Goal: Task Accomplishment & Management: Manage account settings

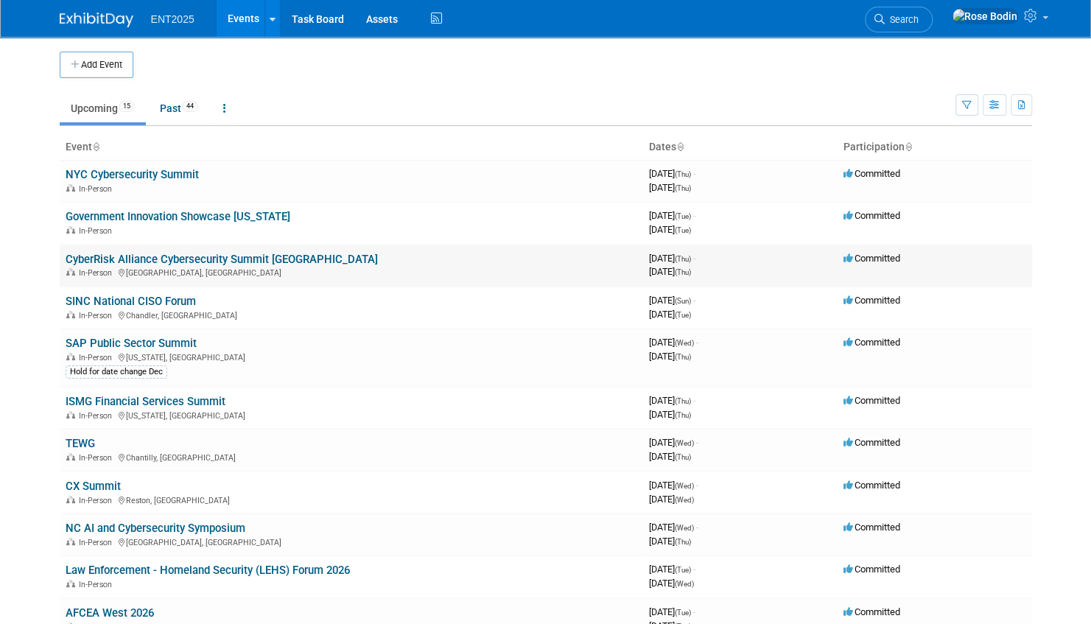
click at [253, 259] on link "CyberRisk Alliance Cybersecurity Summit [GEOGRAPHIC_DATA]" at bounding box center [222, 259] width 312 height 13
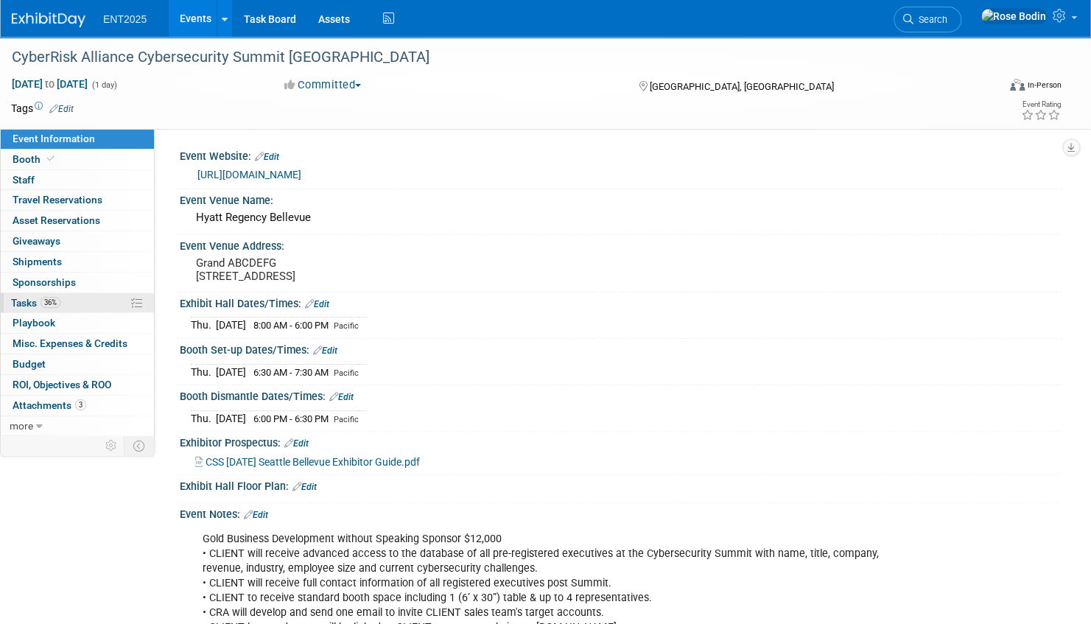
click at [113, 303] on link "36% Tasks 36%" at bounding box center [77, 303] width 153 height 20
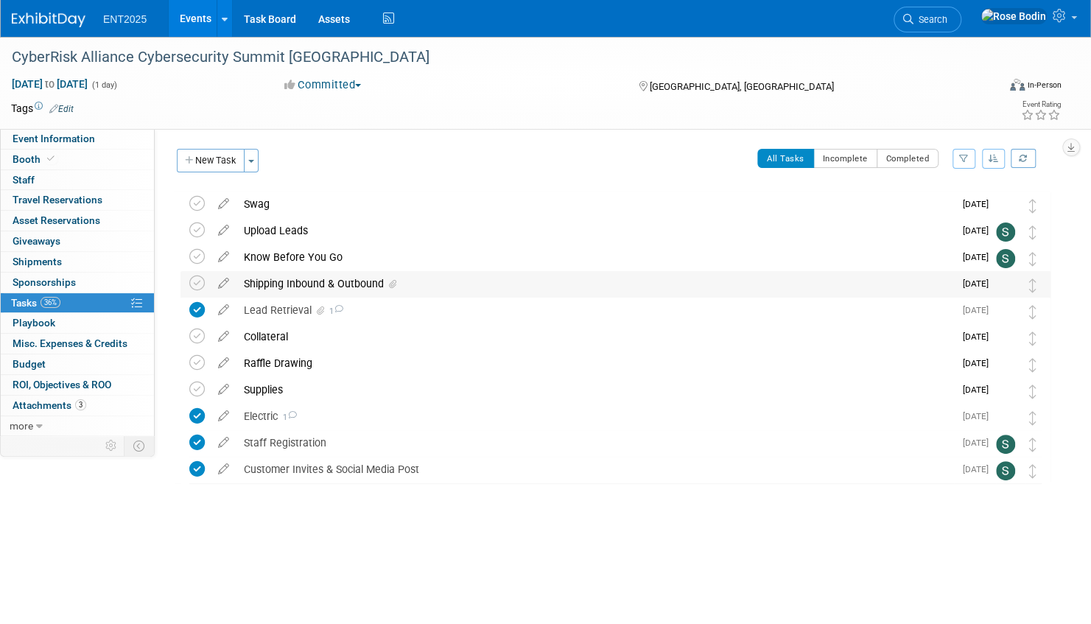
click at [446, 283] on div "Shipping Inbound & Outbound" at bounding box center [594, 283] width 717 height 25
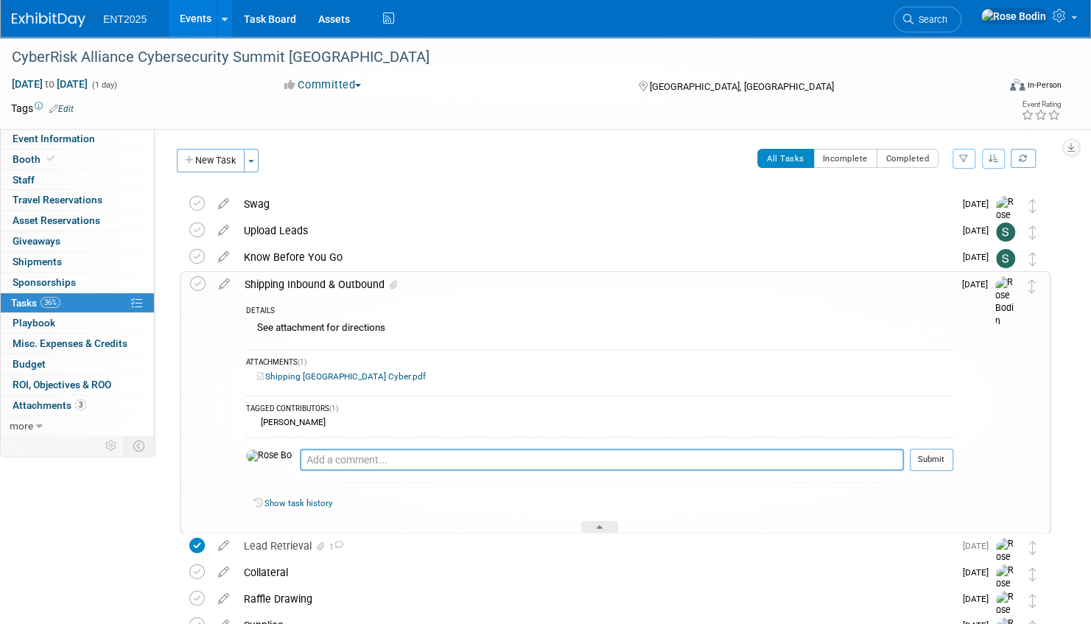
click at [308, 461] on textarea at bounding box center [602, 460] width 604 height 22
type textarea "Stephanie, Need an Allocadia line for Material Handling for this event. Please …"
click at [922, 457] on button "Submit" at bounding box center [931, 460] width 43 height 22
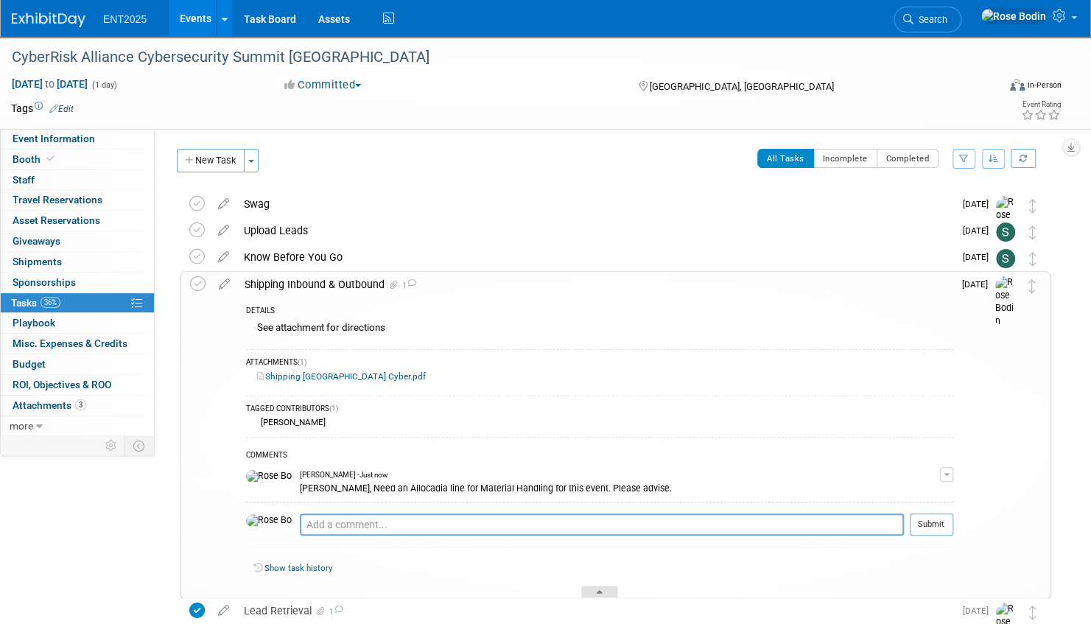
click at [600, 590] on icon at bounding box center [600, 594] width 6 height 9
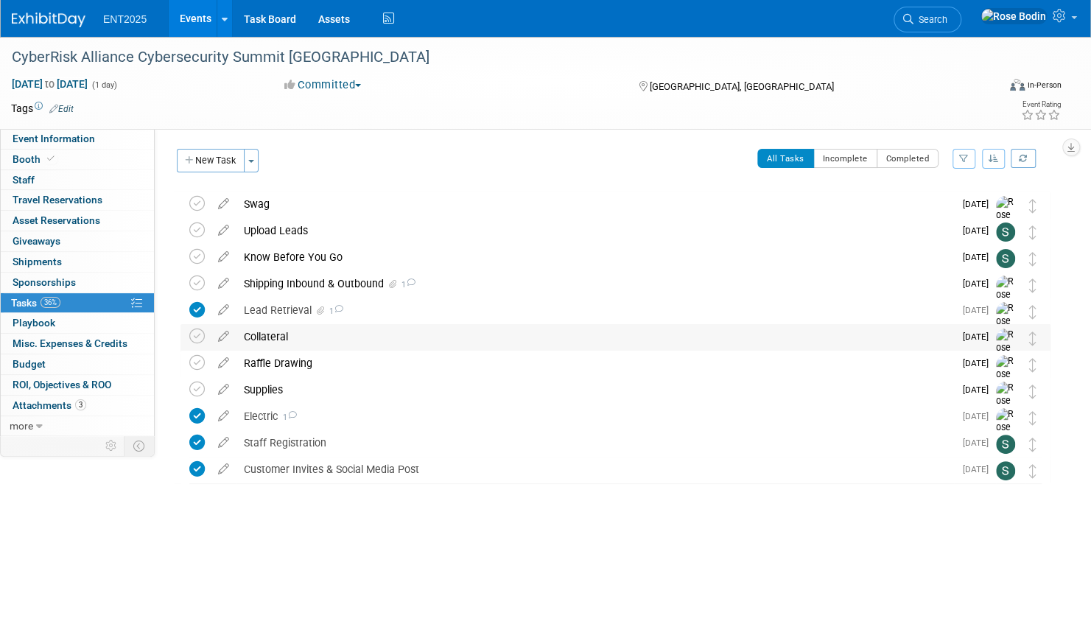
click at [408, 336] on div "Collateral" at bounding box center [594, 336] width 717 height 25
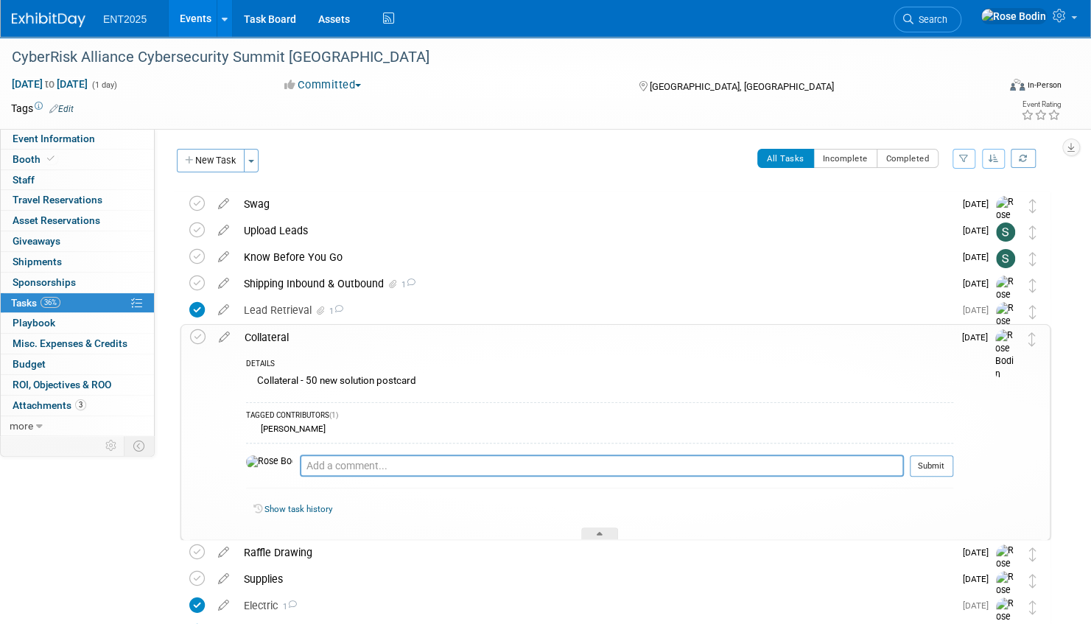
click at [407, 340] on div "Collateral" at bounding box center [595, 337] width 716 height 25
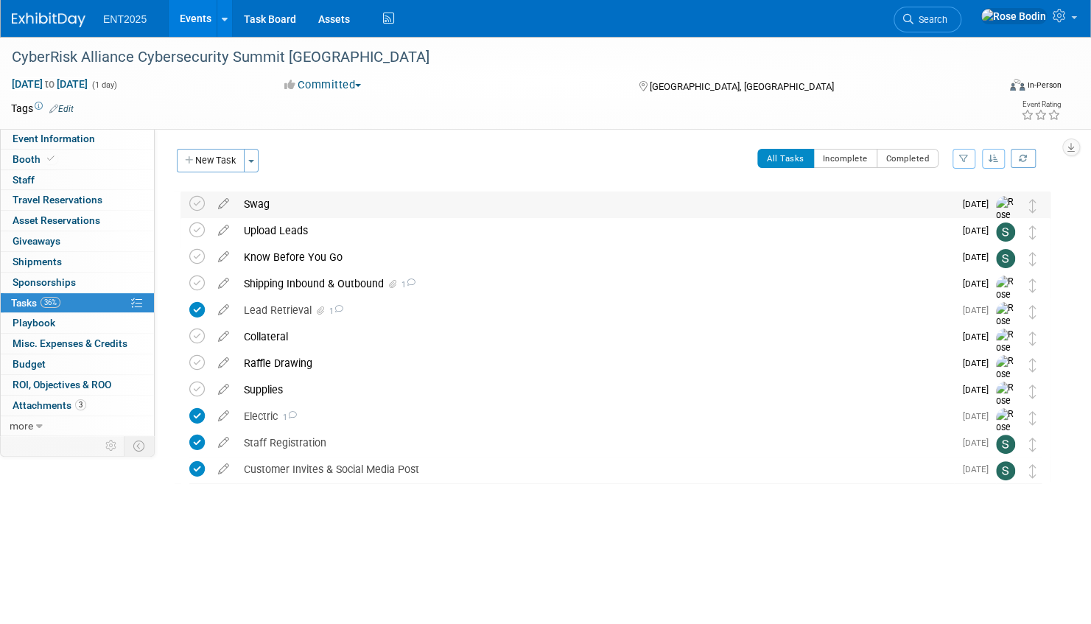
click at [406, 200] on div "Swag" at bounding box center [594, 204] width 717 height 25
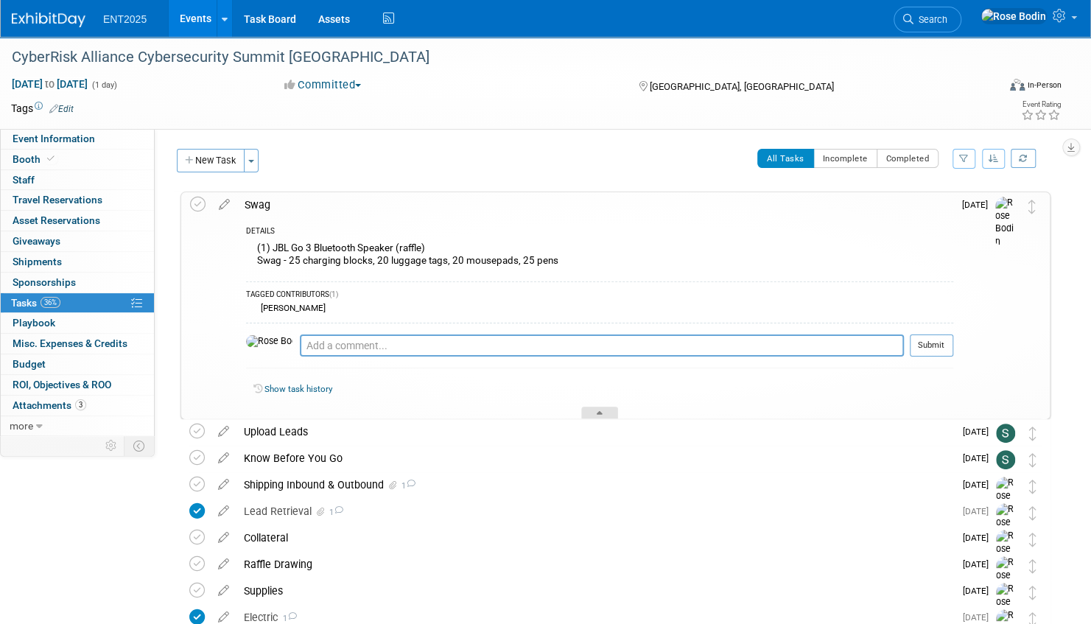
click at [600, 411] on icon at bounding box center [600, 415] width 6 height 9
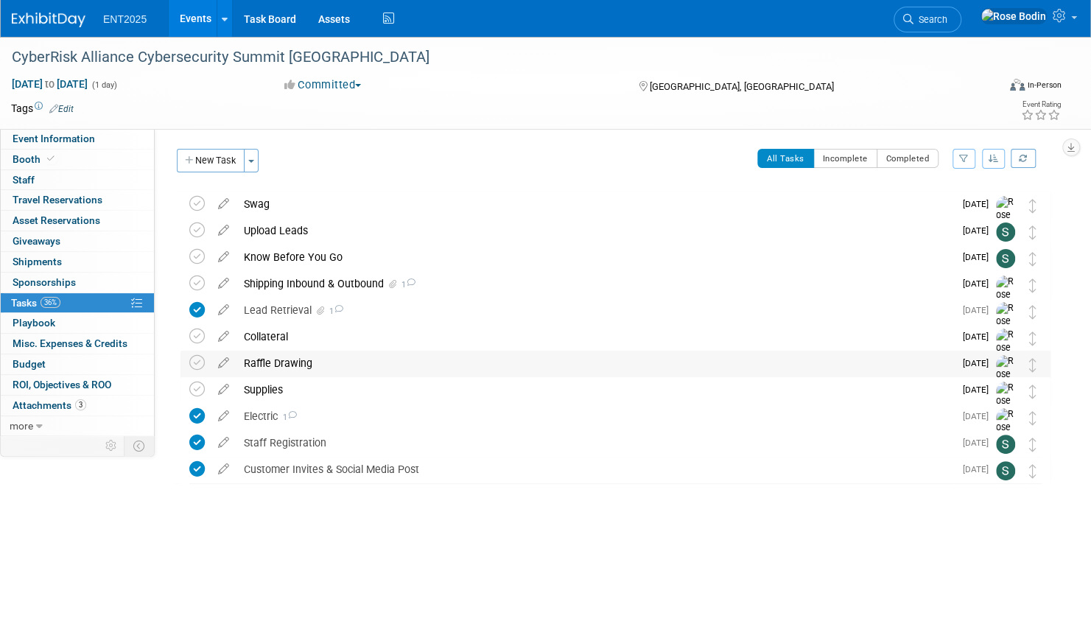
click at [446, 359] on div "Raffle Drawing" at bounding box center [594, 363] width 717 height 25
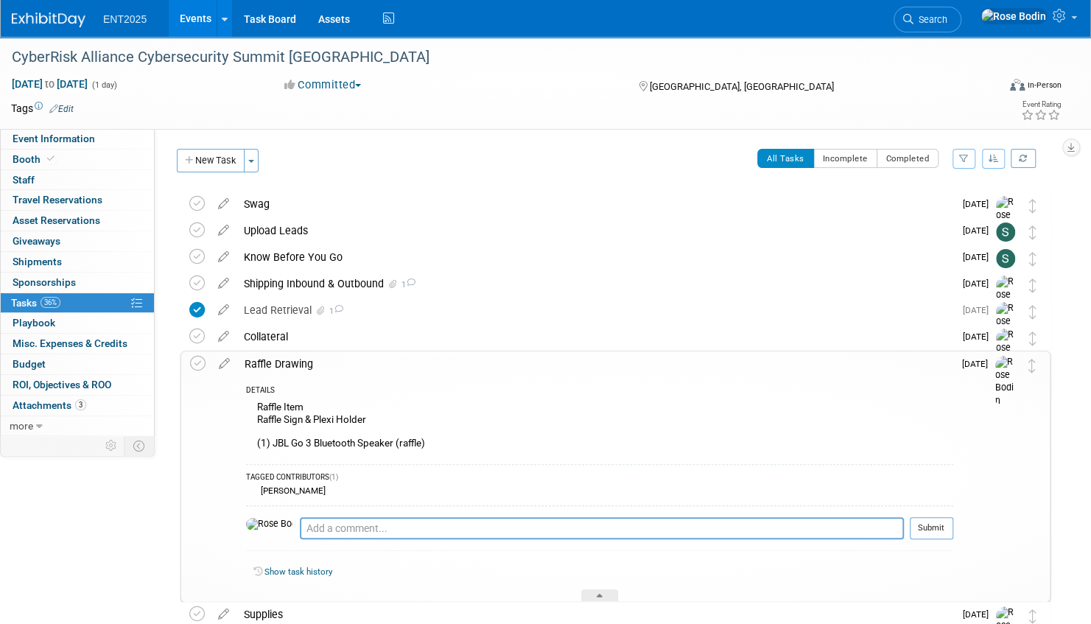
click at [497, 381] on div "DETAILS Raffle Item Raffle Sign & Plexi Holder (1) JBL Go 3 Bluetooth Speaker (…" at bounding box center [595, 488] width 716 height 225
click at [603, 592] on div at bounding box center [599, 595] width 37 height 13
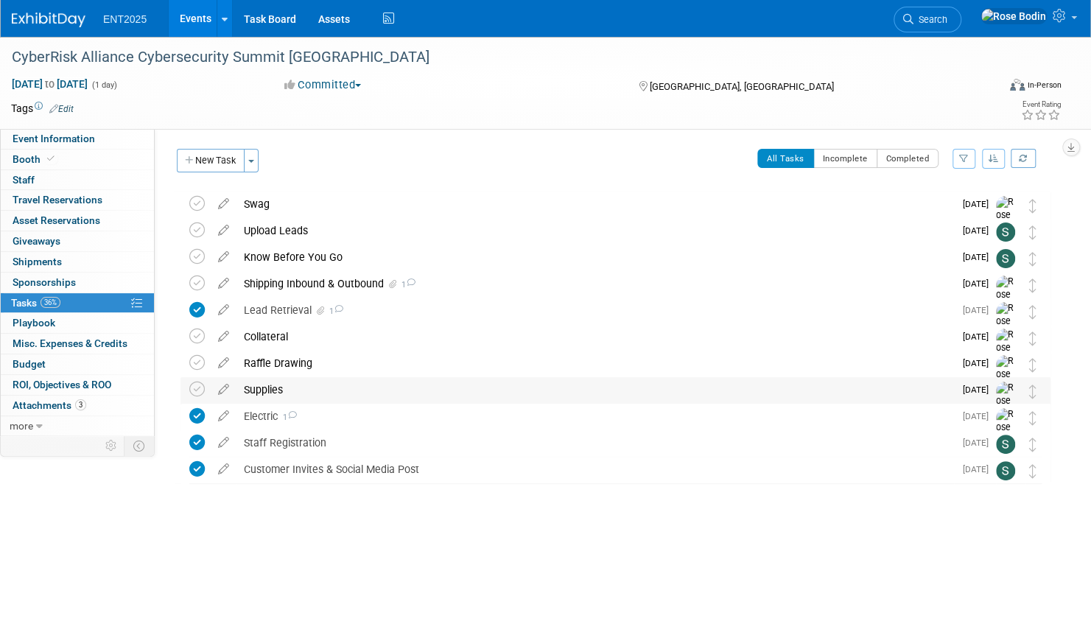
click at [449, 393] on div "Supplies" at bounding box center [594, 389] width 717 height 25
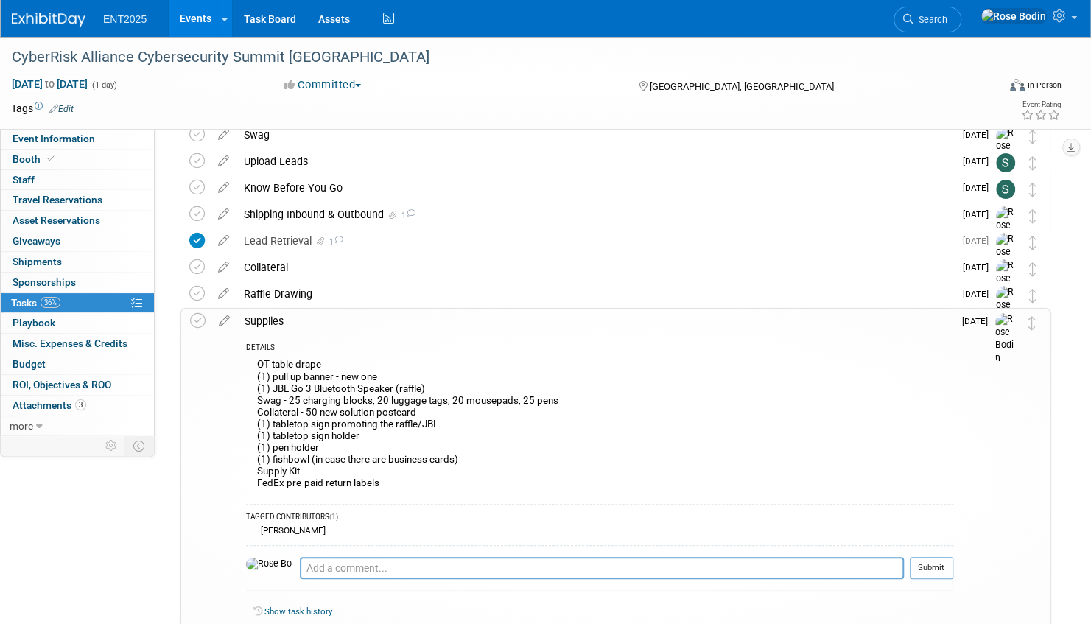
scroll to position [147, 0]
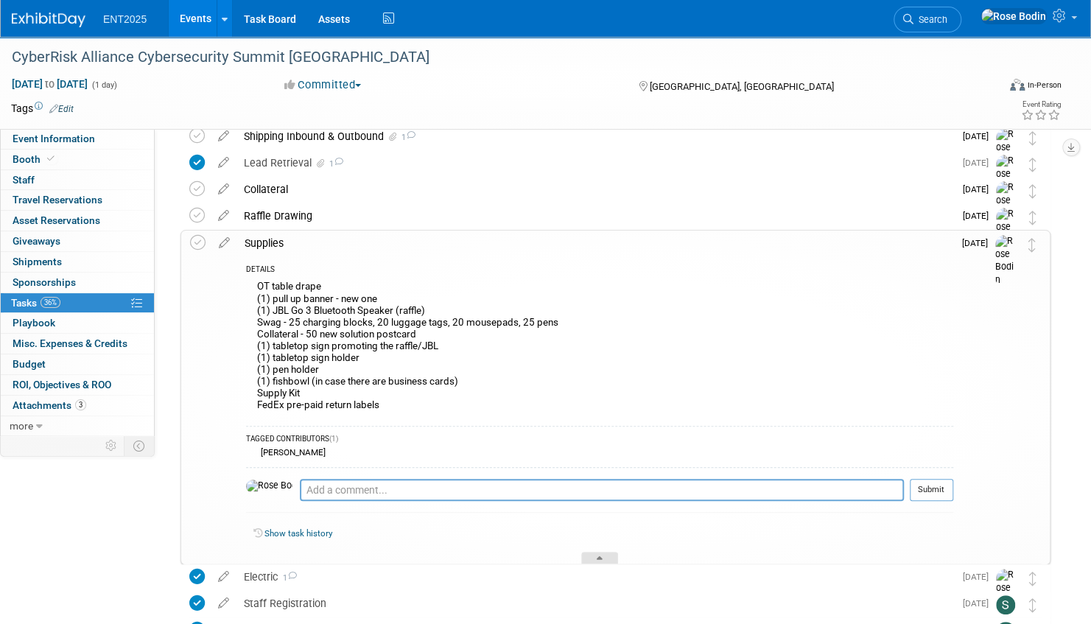
click at [599, 556] on icon at bounding box center [600, 560] width 6 height 9
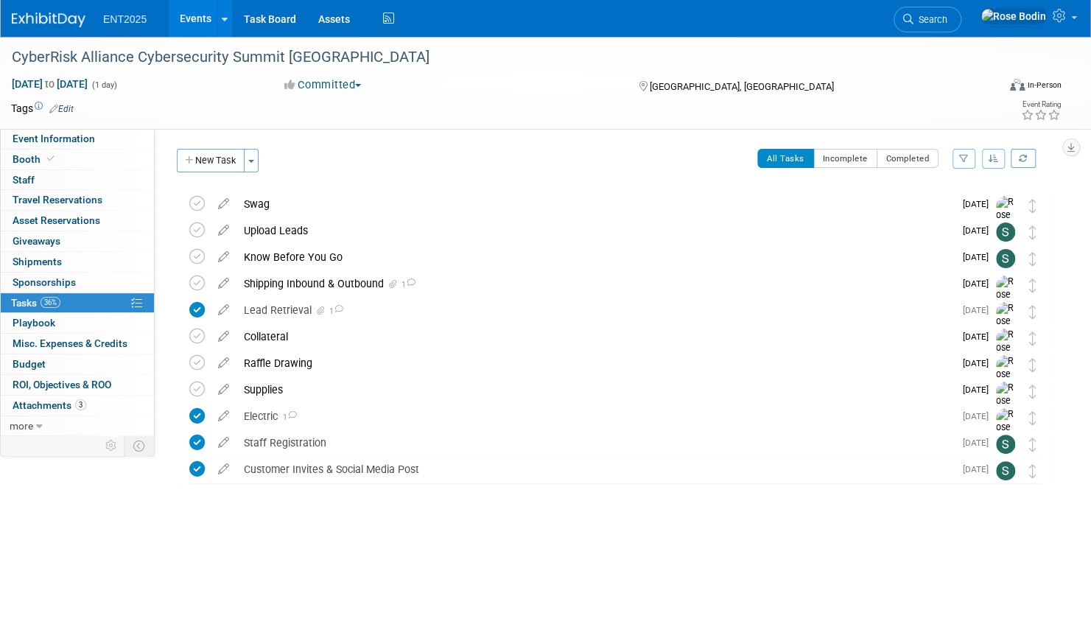
click at [200, 16] on link "Events" at bounding box center [196, 18] width 54 height 37
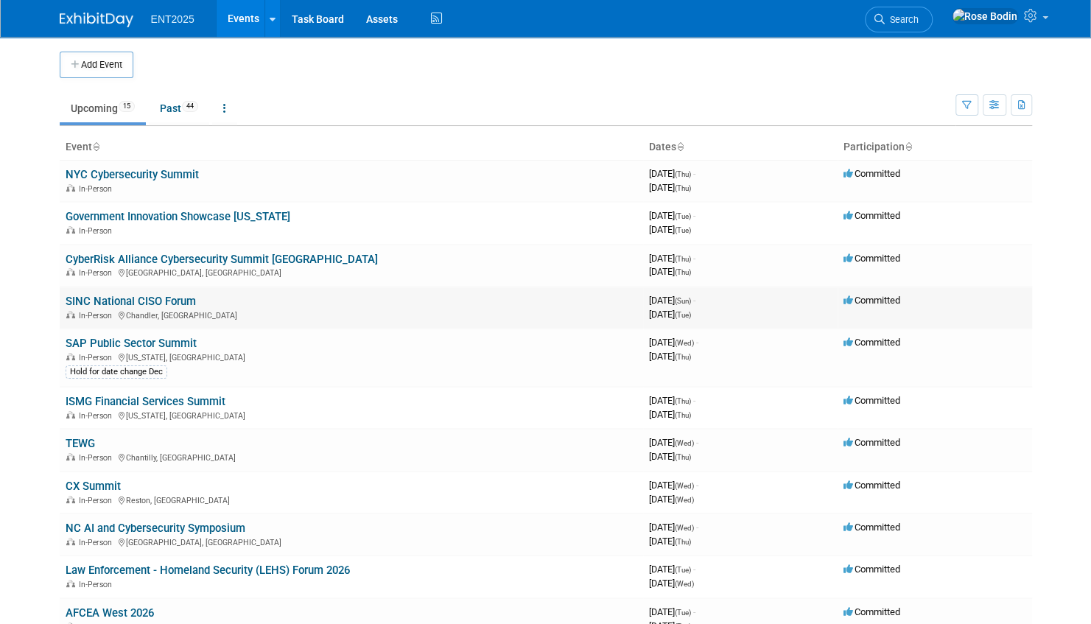
click at [172, 299] on link "SINC National CISO Forum" at bounding box center [131, 301] width 130 height 13
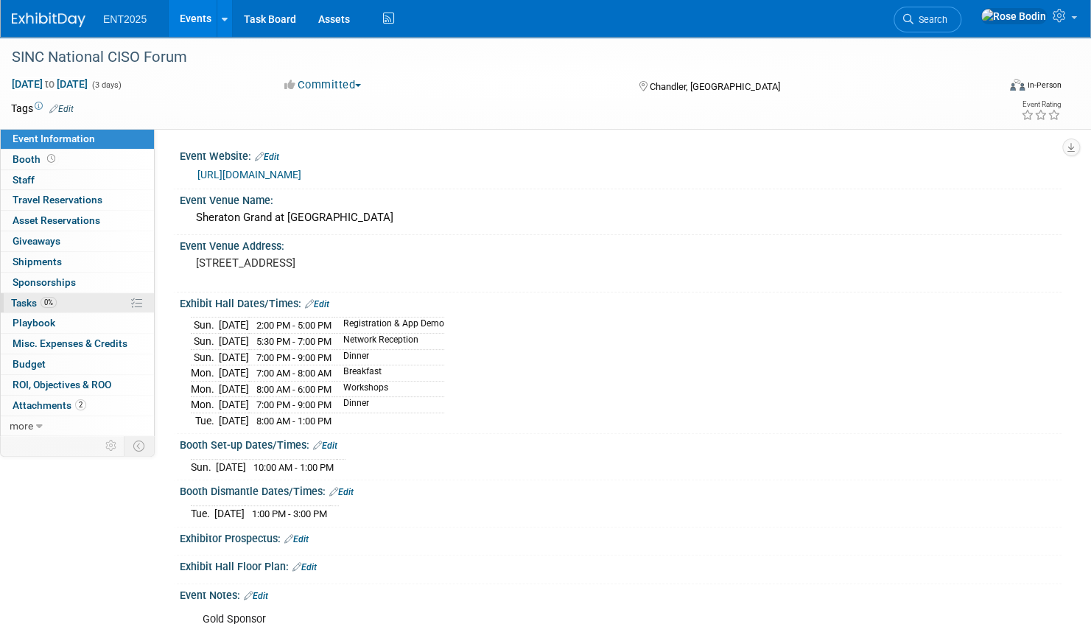
click at [92, 300] on link "0% Tasks 0%" at bounding box center [77, 303] width 153 height 20
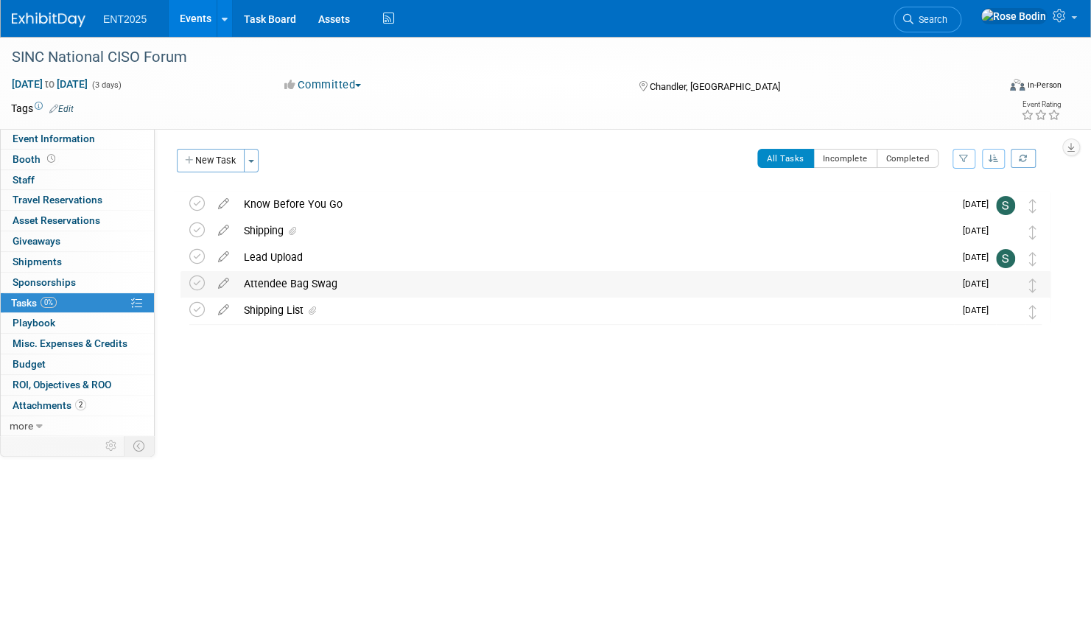
click at [380, 287] on div "Attendee Bag Swag" at bounding box center [594, 283] width 717 height 25
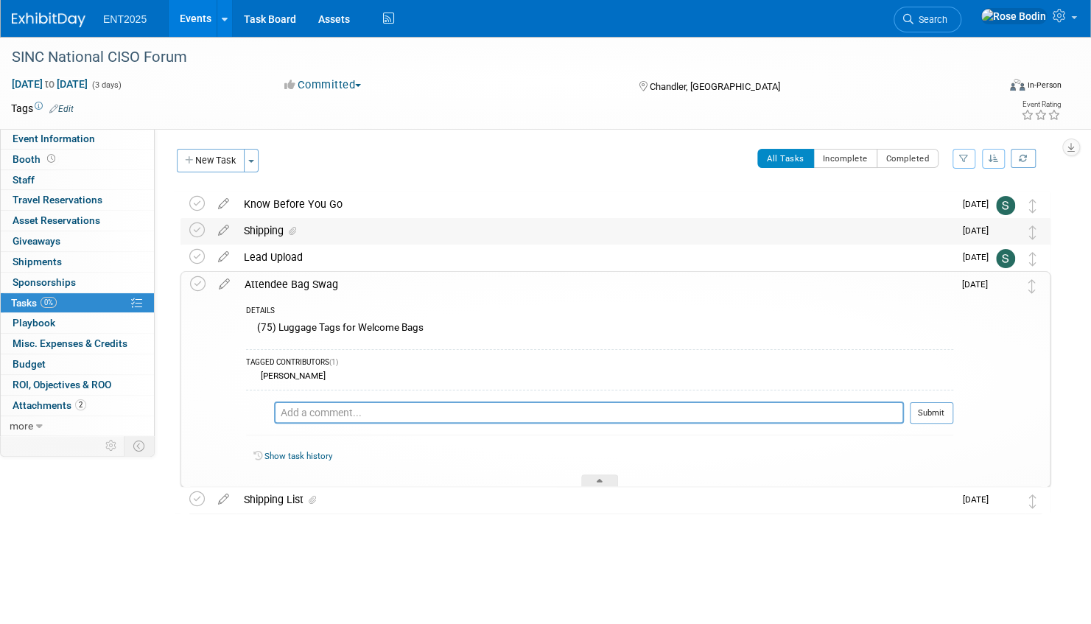
click at [388, 232] on div "Shipping" at bounding box center [594, 230] width 717 height 25
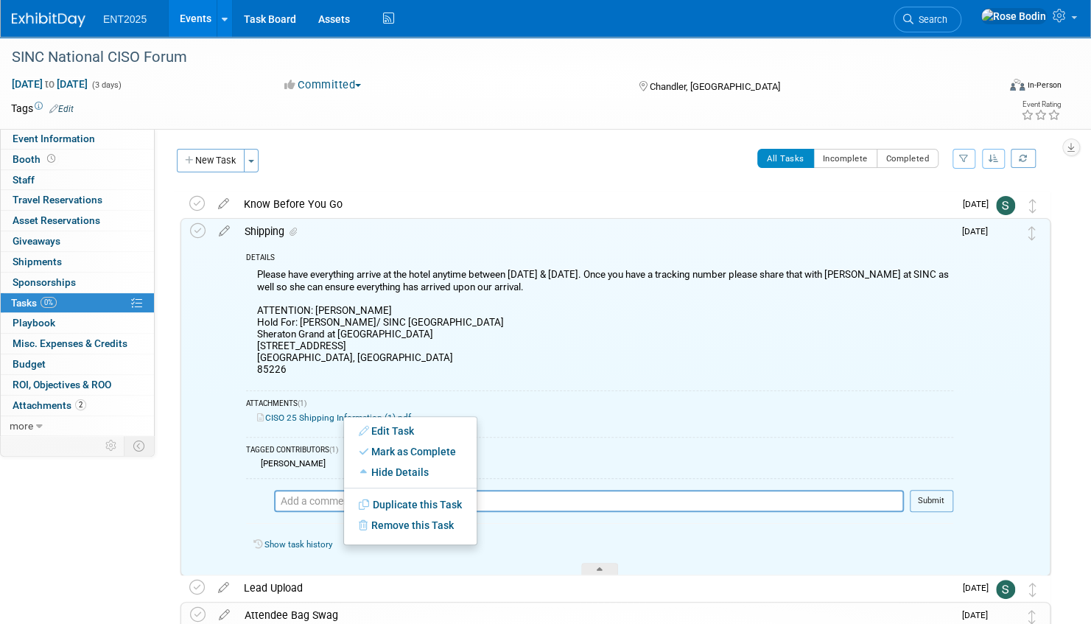
click at [322, 416] on link "CISO 25 Shipping Information (1).pdf" at bounding box center [334, 418] width 154 height 10
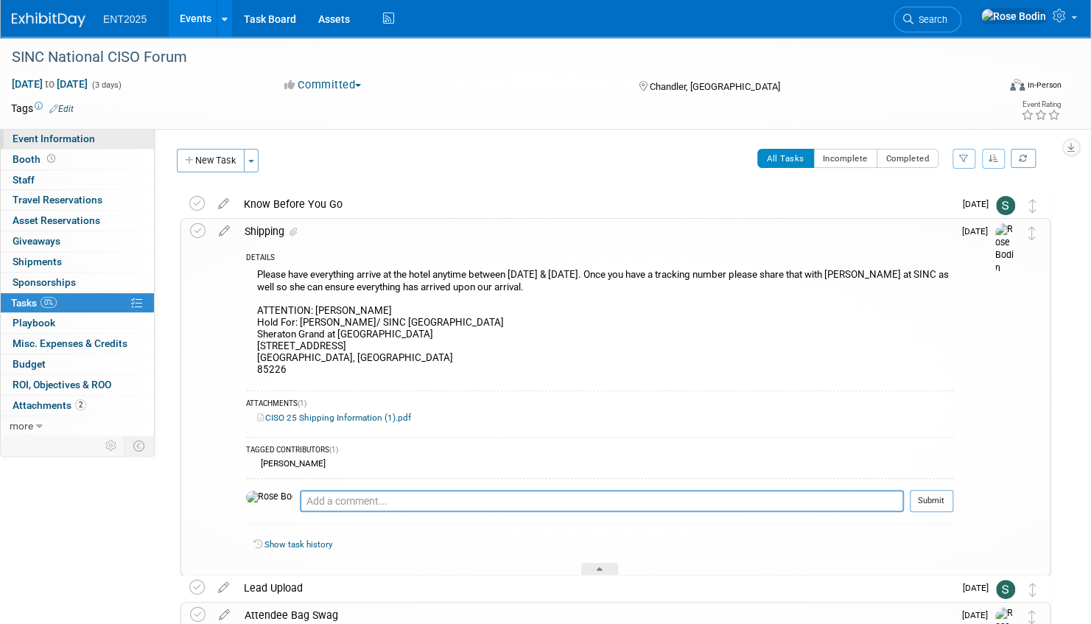
click at [102, 133] on link "Event Information" at bounding box center [77, 139] width 153 height 20
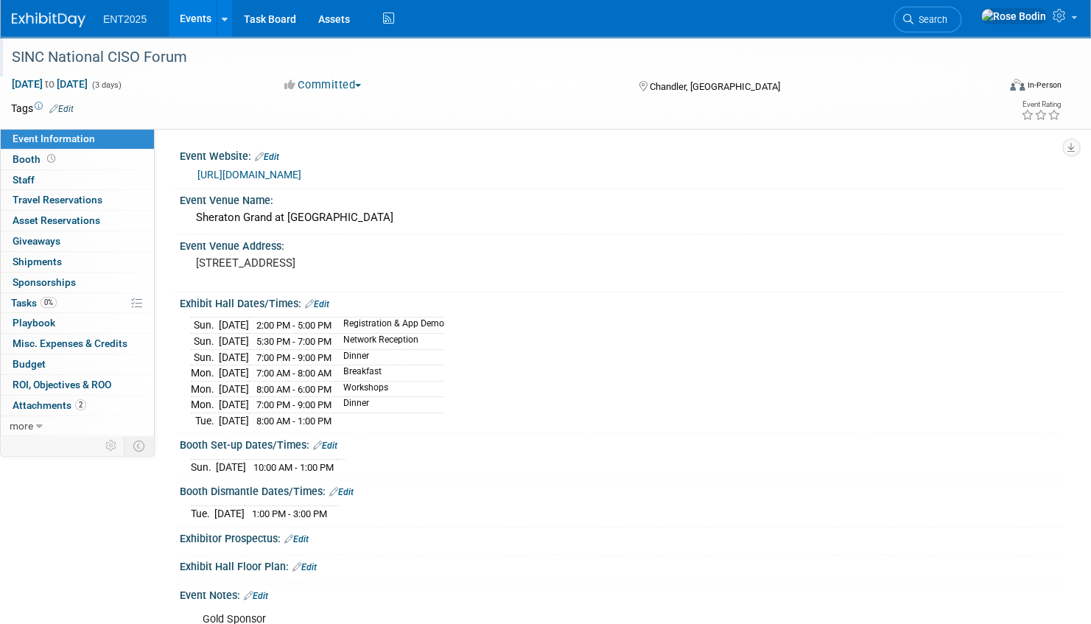
click at [175, 59] on div "SINC National CISO Forum" at bounding box center [490, 57] width 966 height 27
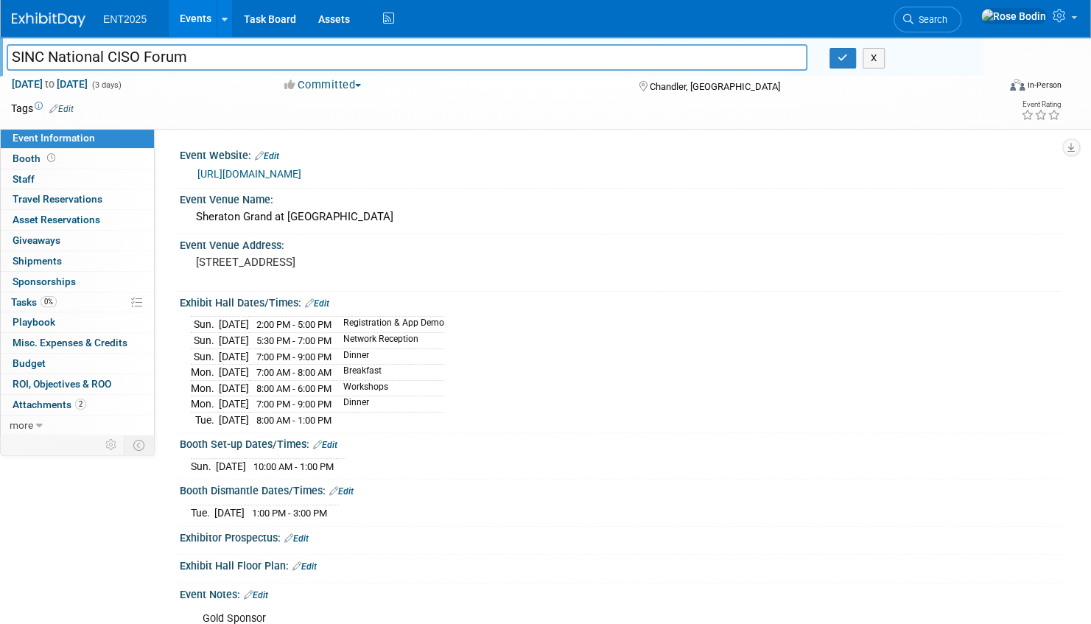
drag, startPoint x: 202, startPoint y: 59, endPoint x: 13, endPoint y: 58, distance: 188.6
click at [13, 58] on input "SINC National CISO Forum" at bounding box center [407, 57] width 801 height 26
click at [841, 58] on icon "button" at bounding box center [843, 58] width 10 height 10
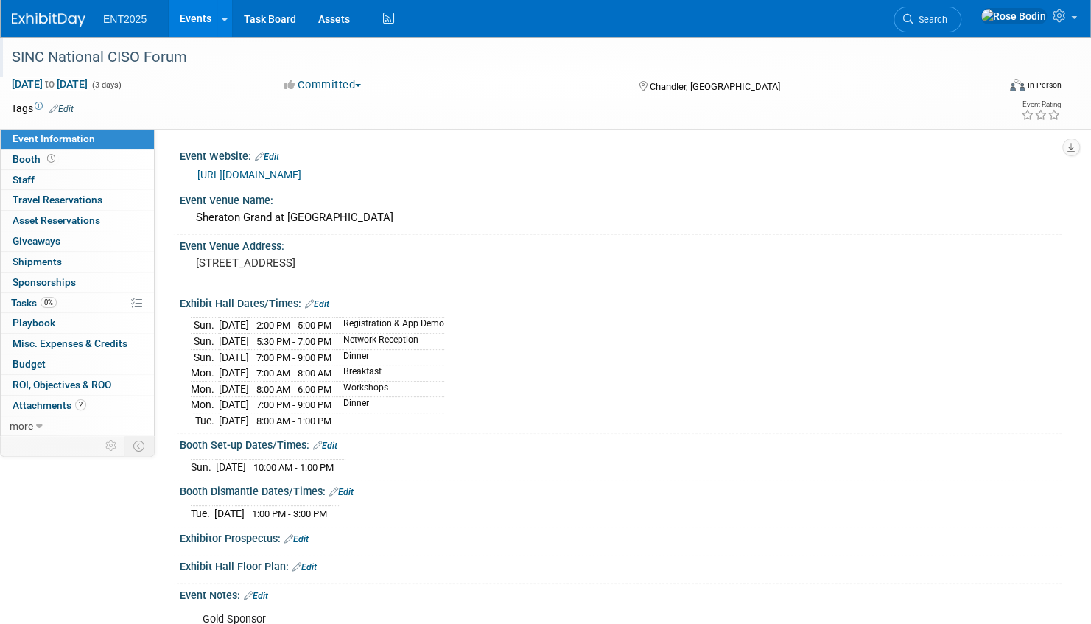
click at [203, 15] on link "Events" at bounding box center [196, 18] width 54 height 37
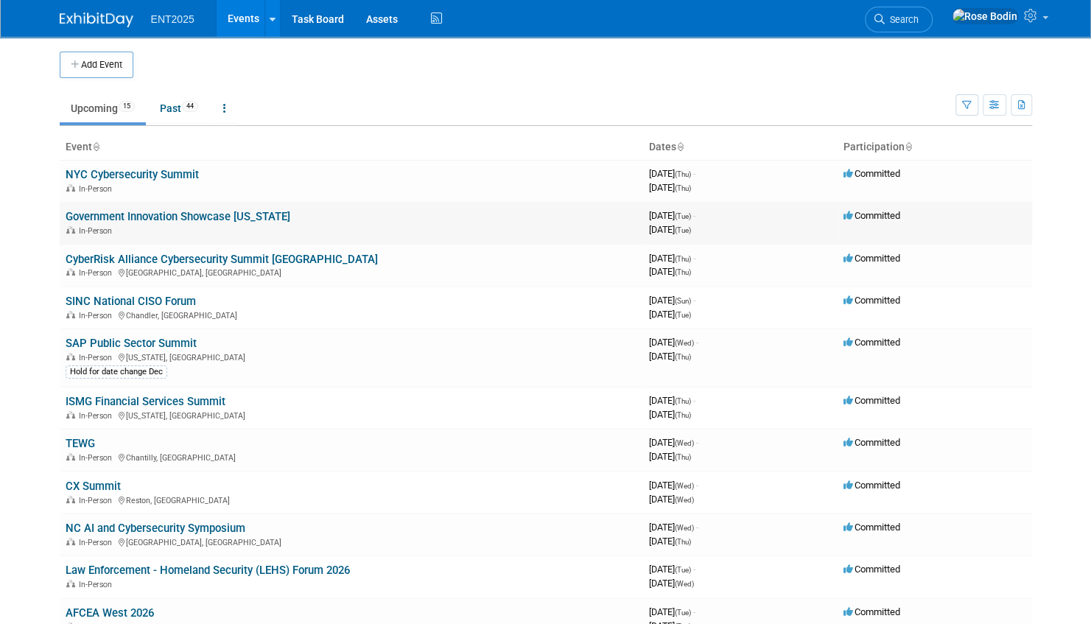
click at [241, 215] on link "Government Innovation Showcase [US_STATE]" at bounding box center [178, 216] width 225 height 13
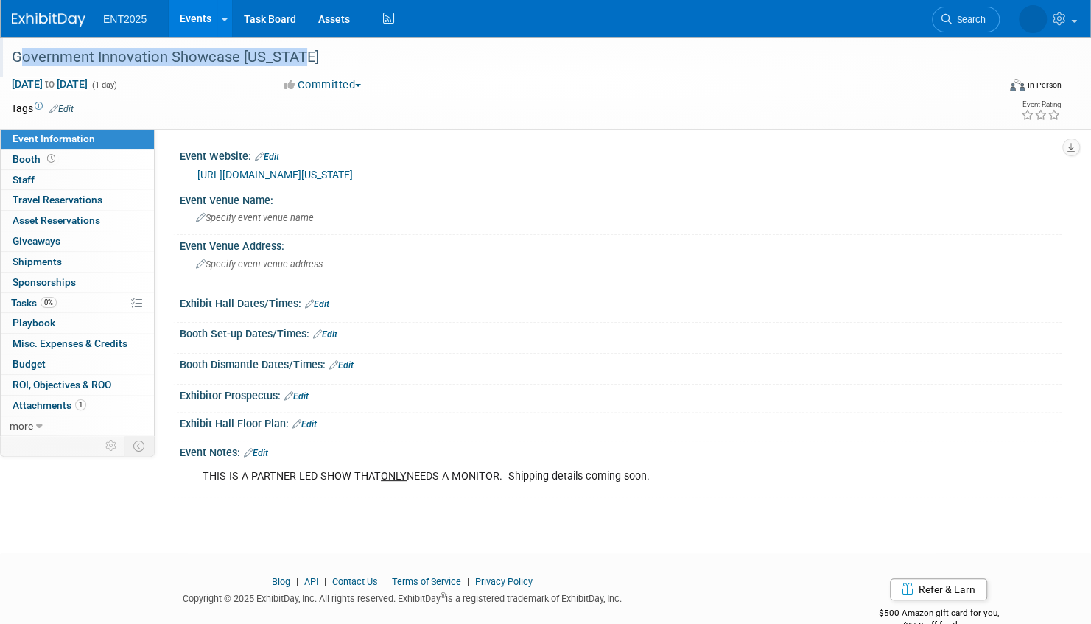
drag, startPoint x: 292, startPoint y: 58, endPoint x: 10, endPoint y: 59, distance: 282.1
click at [10, 59] on div "Government Innovation Showcase [US_STATE]" at bounding box center [490, 57] width 966 height 27
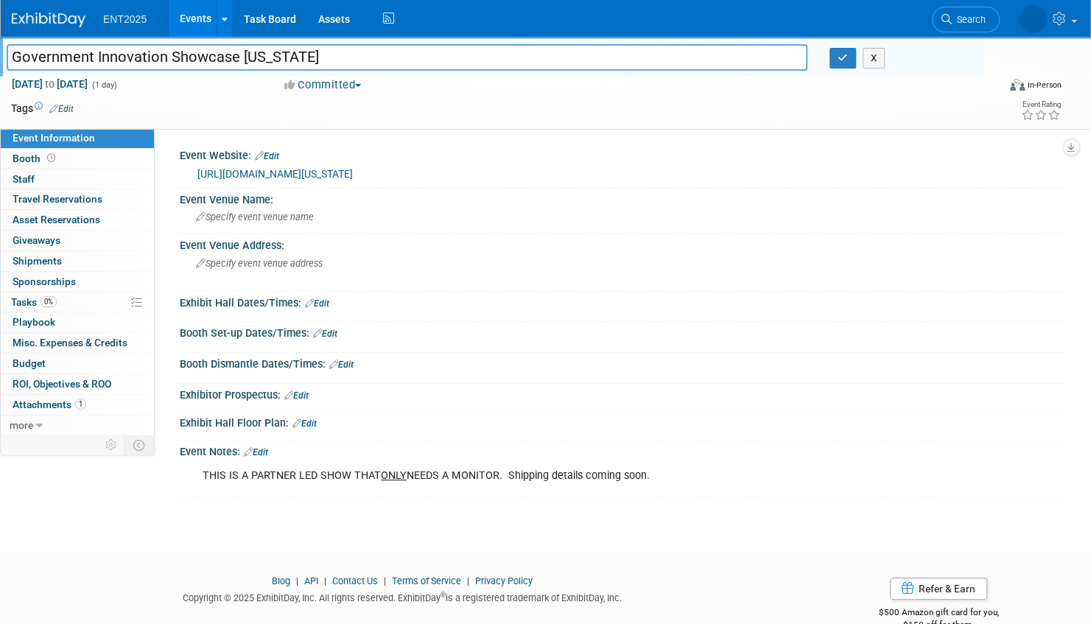
drag, startPoint x: 303, startPoint y: 55, endPoint x: -3, endPoint y: 58, distance: 306.5
click at [0, 58] on html "ENT2025 Events Add Event Bulk Upload Events Shareable Event Boards Recently Vie…" at bounding box center [545, 312] width 1091 height 624
click at [841, 55] on icon "button" at bounding box center [843, 58] width 10 height 10
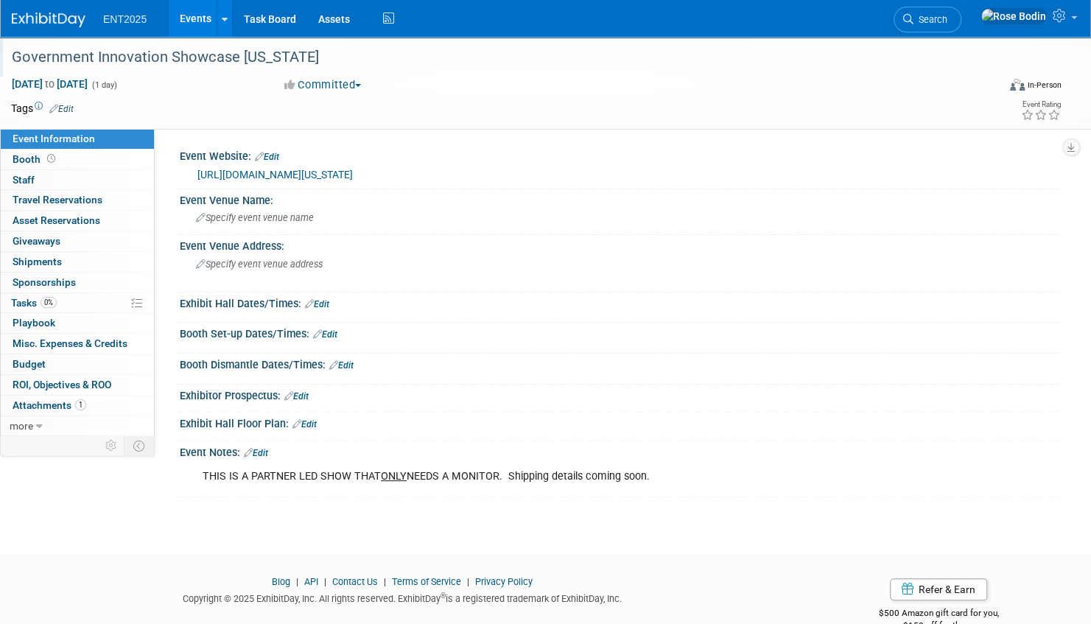
click at [198, 21] on link "Events" at bounding box center [196, 18] width 54 height 37
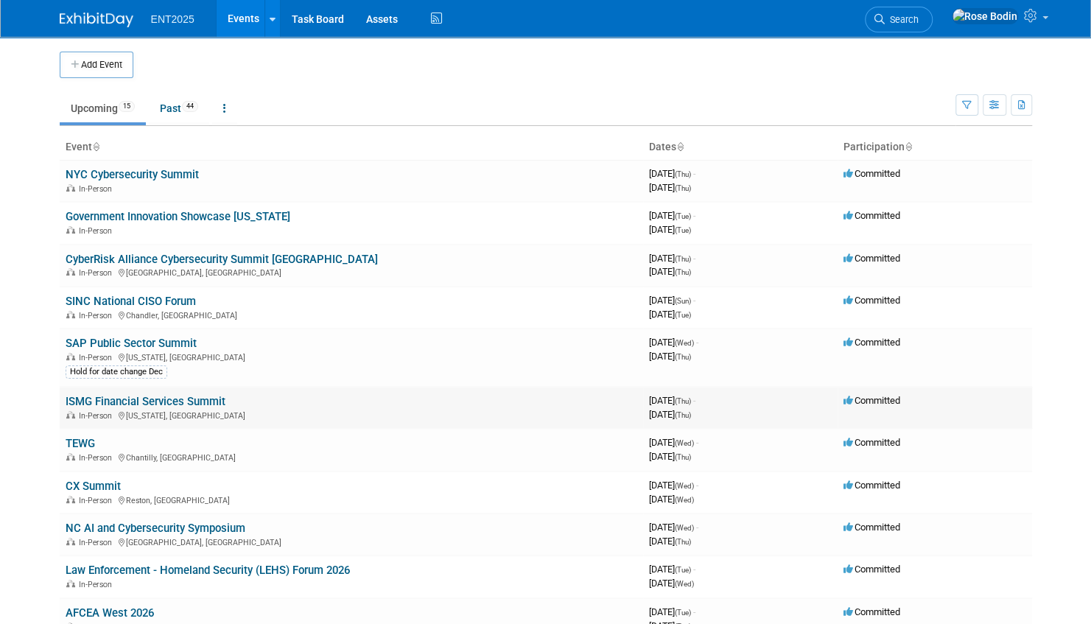
click at [203, 398] on link "ISMG Financial Services Summit" at bounding box center [146, 401] width 160 height 13
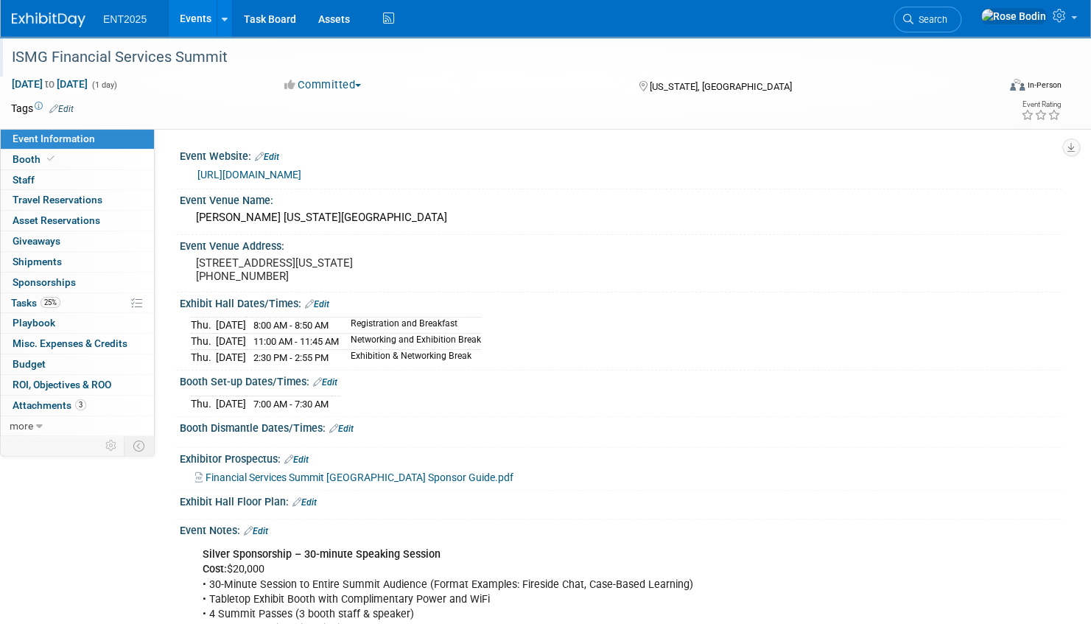
click at [214, 52] on div "ISMG Financial Services Summit" at bounding box center [490, 57] width 966 height 27
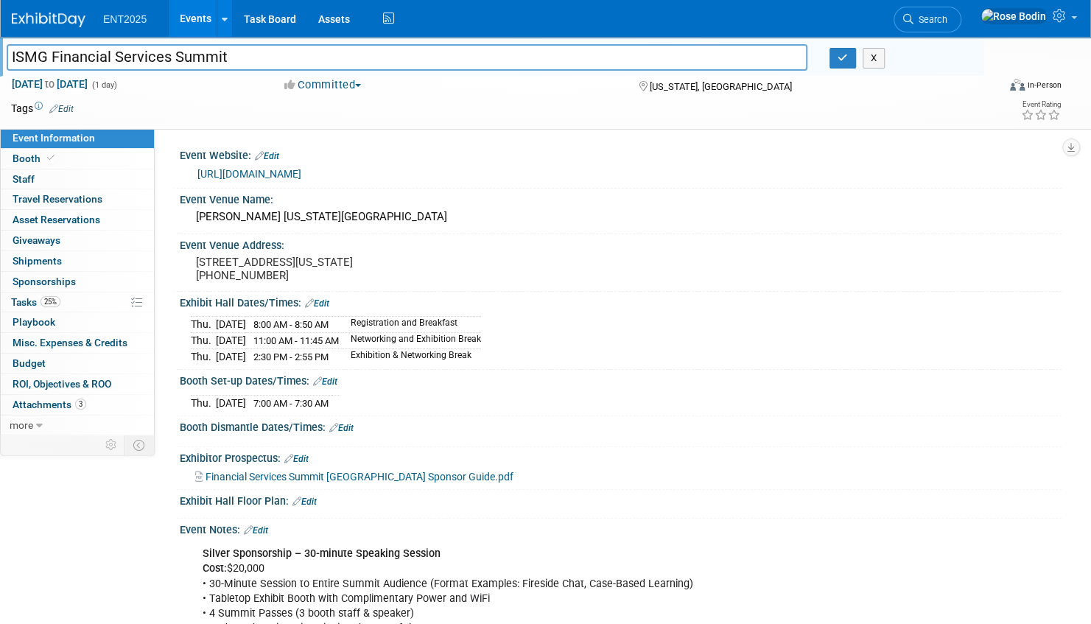
drag, startPoint x: 250, startPoint y: 56, endPoint x: 13, endPoint y: 57, distance: 237.9
click at [13, 57] on input "ISMG Financial Services Summit" at bounding box center [407, 57] width 801 height 26
click at [841, 55] on icon "button" at bounding box center [843, 58] width 10 height 10
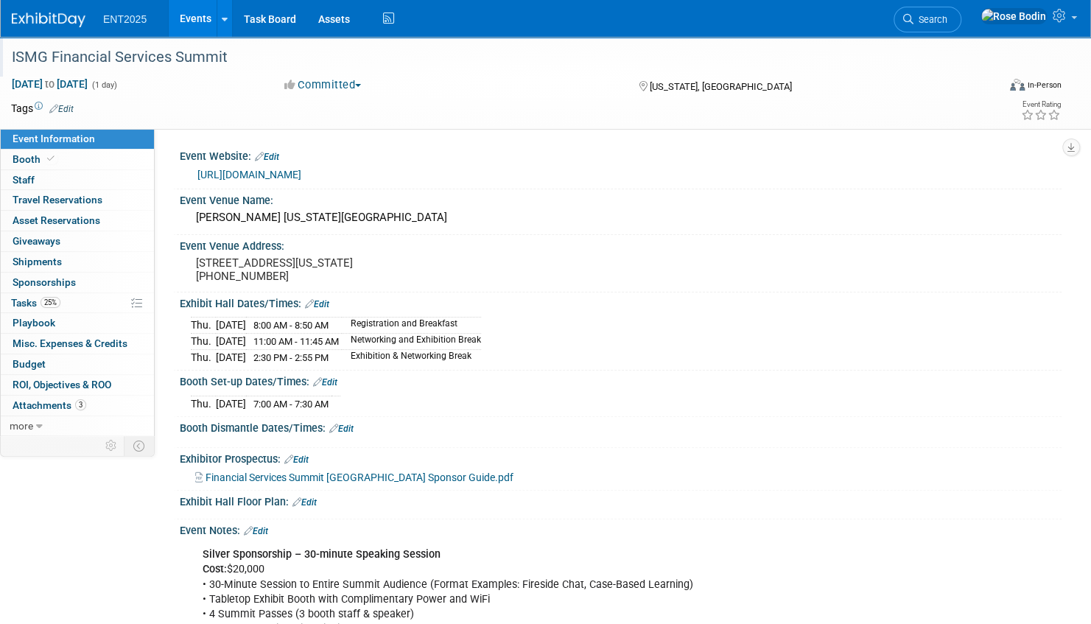
click at [195, 21] on link "Events" at bounding box center [196, 18] width 54 height 37
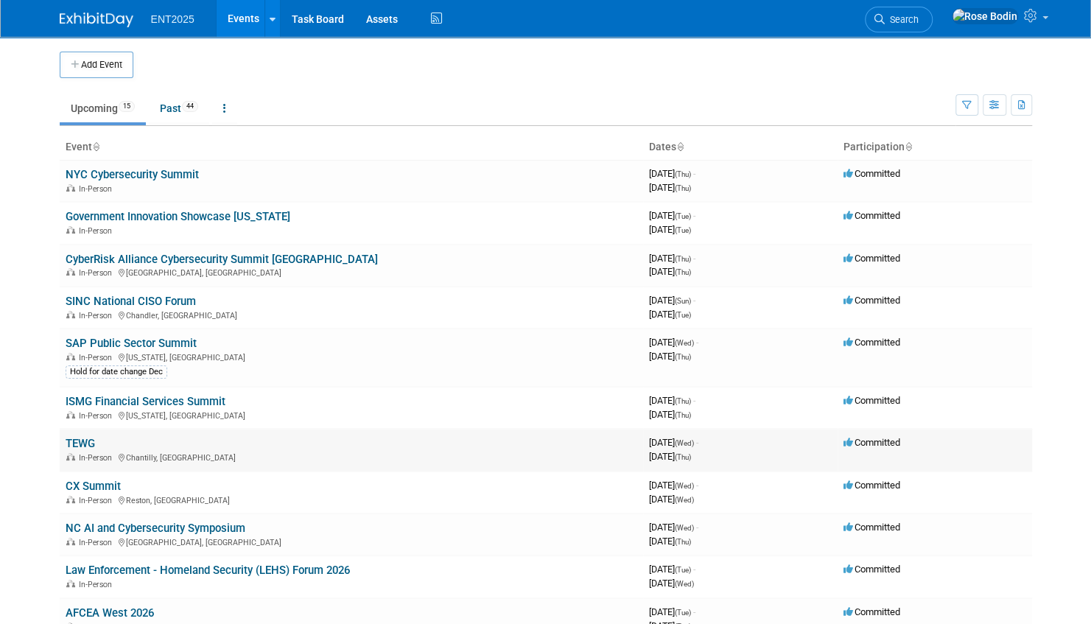
click at [88, 439] on link "TEWG" at bounding box center [80, 443] width 29 height 13
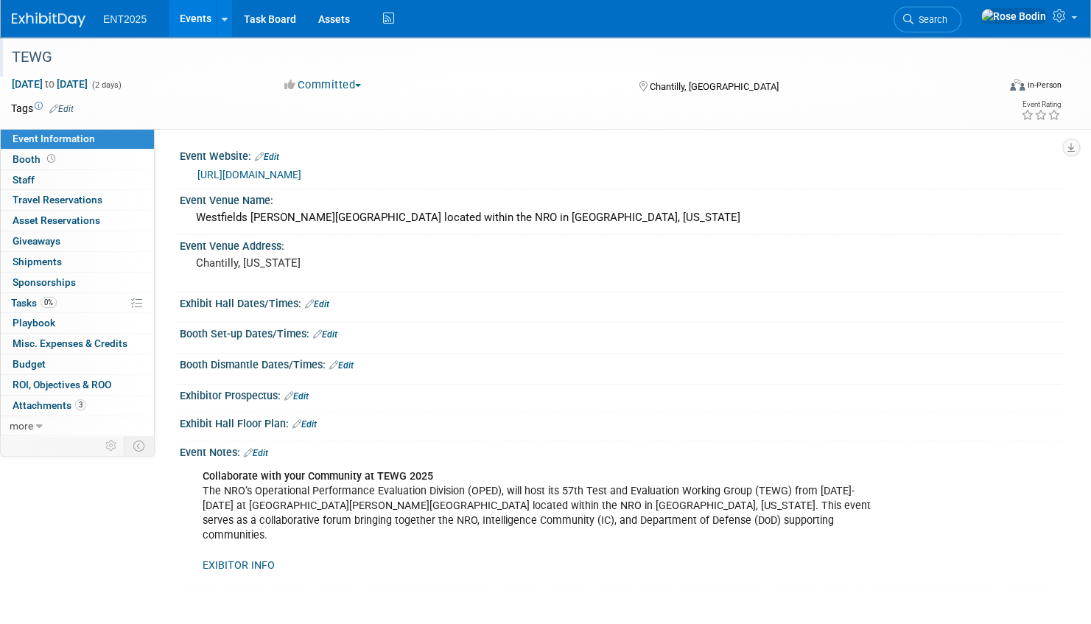
click at [138, 59] on div "TEWG" at bounding box center [490, 57] width 966 height 27
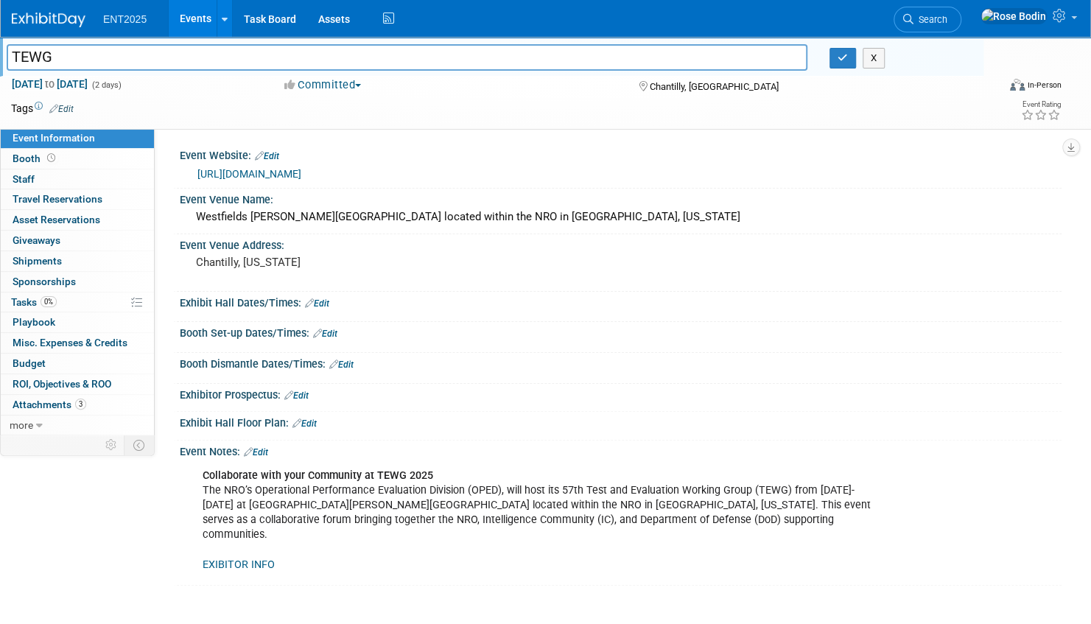
drag, startPoint x: 63, startPoint y: 60, endPoint x: 7, endPoint y: 59, distance: 56.7
click at [7, 59] on input "TEWG" at bounding box center [407, 57] width 801 height 26
click at [843, 57] on icon "button" at bounding box center [843, 58] width 10 height 10
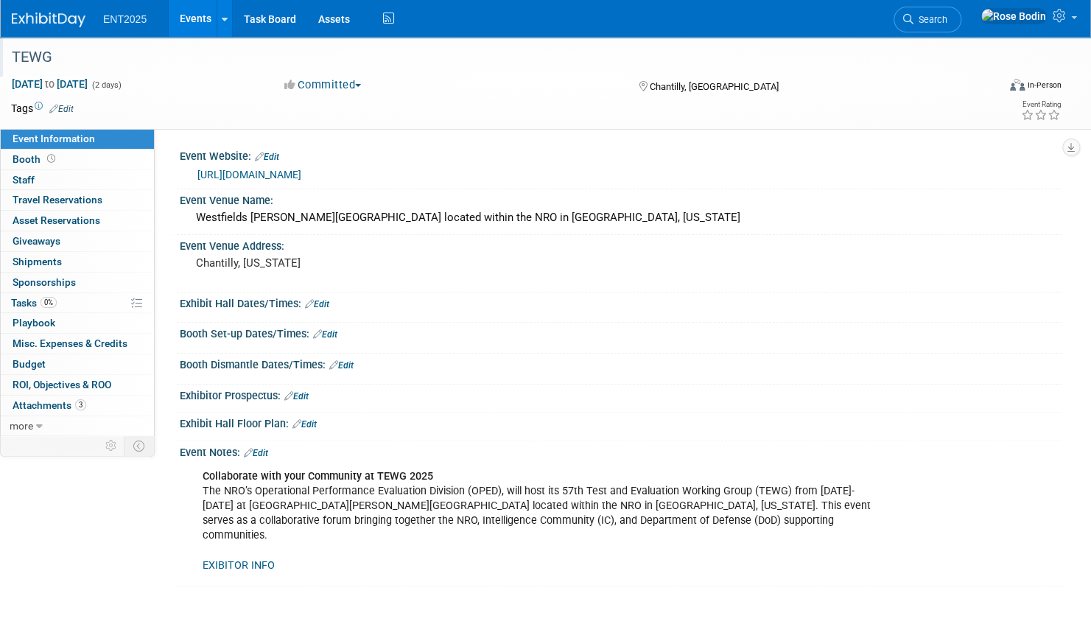
click at [193, 12] on link "Events" at bounding box center [196, 18] width 54 height 37
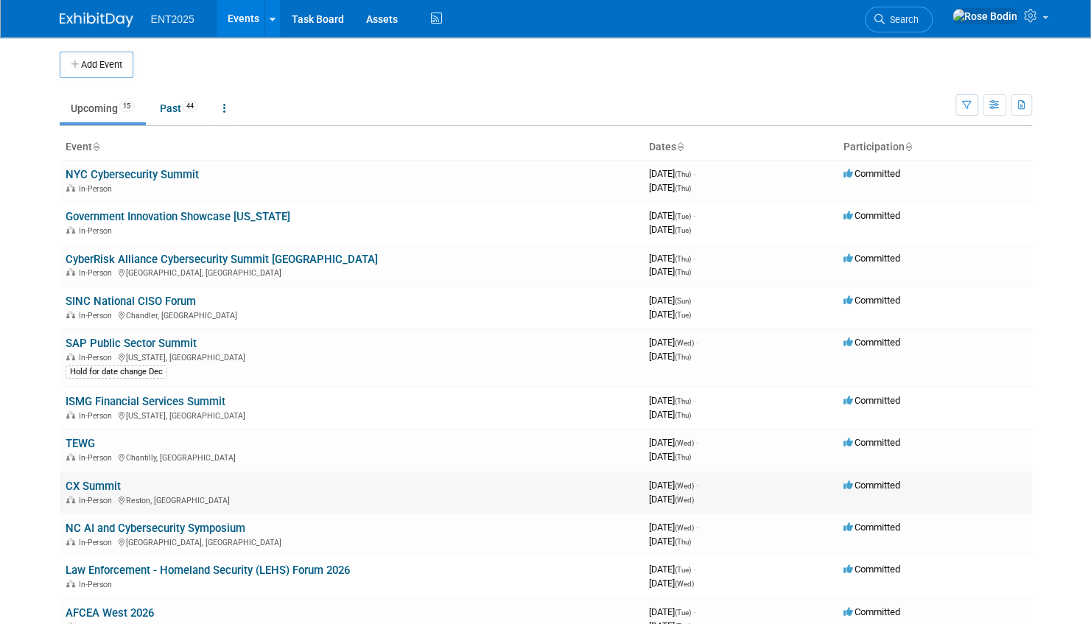
click at [99, 483] on link "CX Summit" at bounding box center [93, 486] width 55 height 13
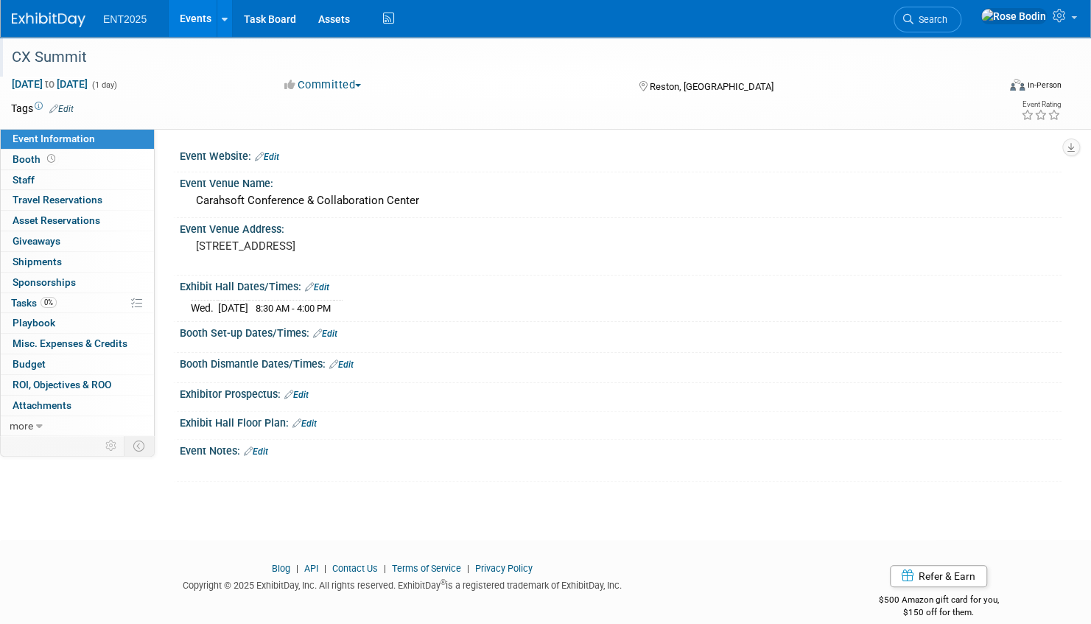
click at [127, 62] on div "CX Summit" at bounding box center [490, 57] width 966 height 27
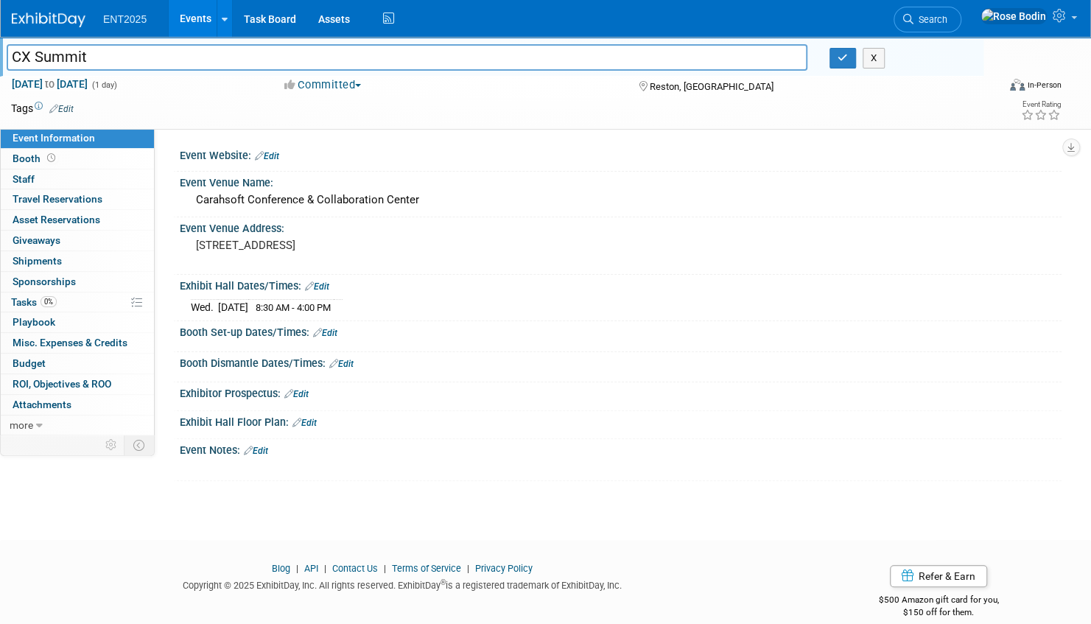
drag, startPoint x: 97, startPoint y: 59, endPoint x: 3, endPoint y: 57, distance: 94.3
click at [3, 57] on div "CX Summit" at bounding box center [407, 59] width 823 height 22
click at [841, 55] on icon "button" at bounding box center [843, 58] width 10 height 10
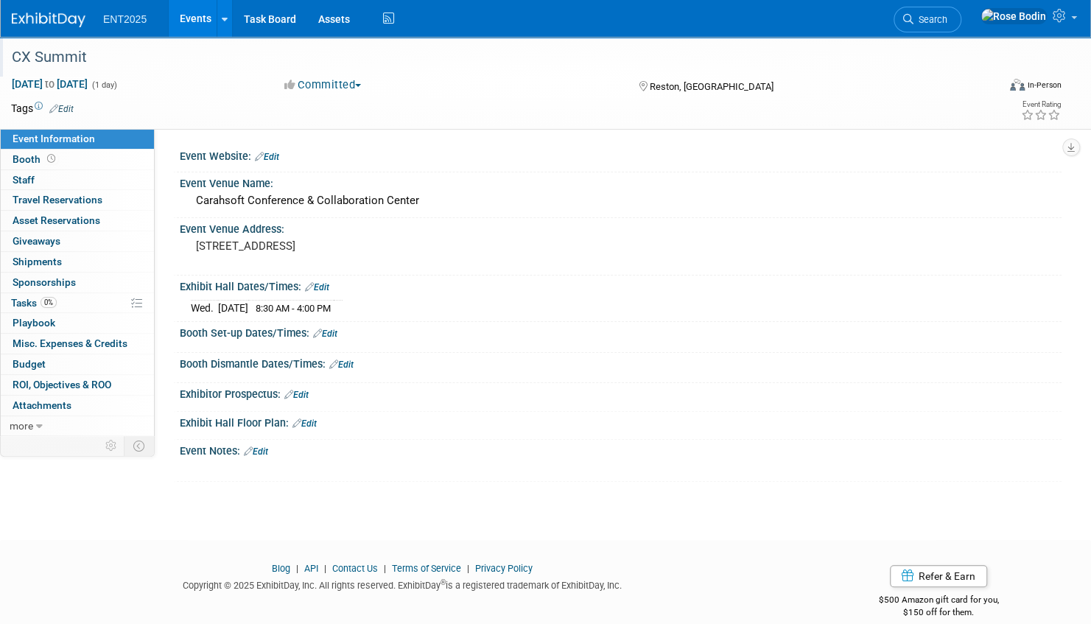
click at [194, 14] on link "Events" at bounding box center [196, 18] width 54 height 37
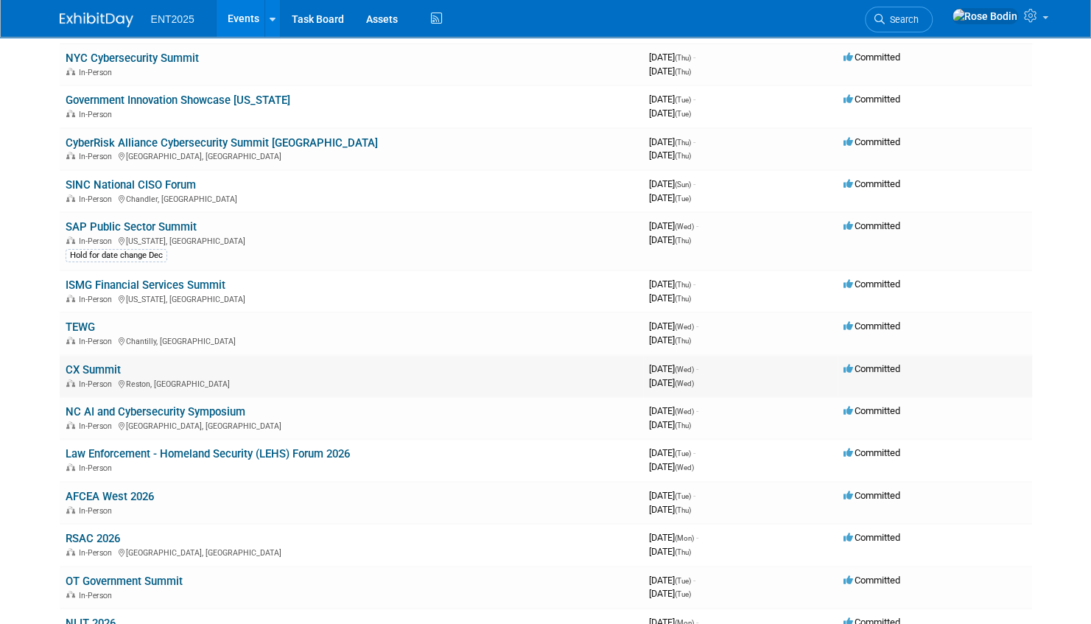
scroll to position [147, 0]
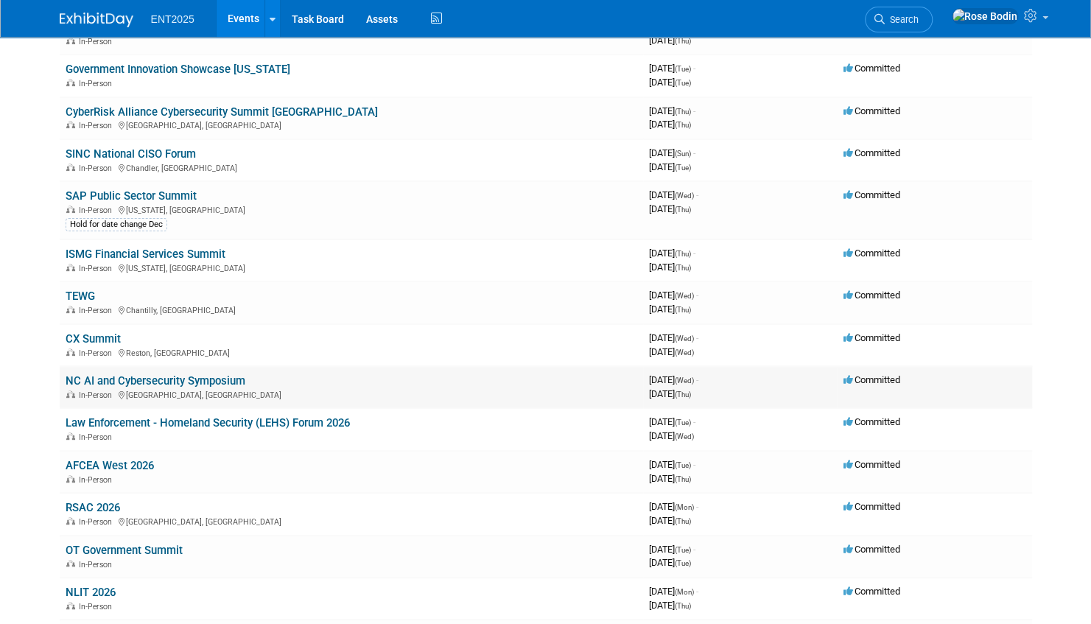
click at [167, 378] on link "NC AI and Cybersecurity Symposium" at bounding box center [156, 380] width 180 height 13
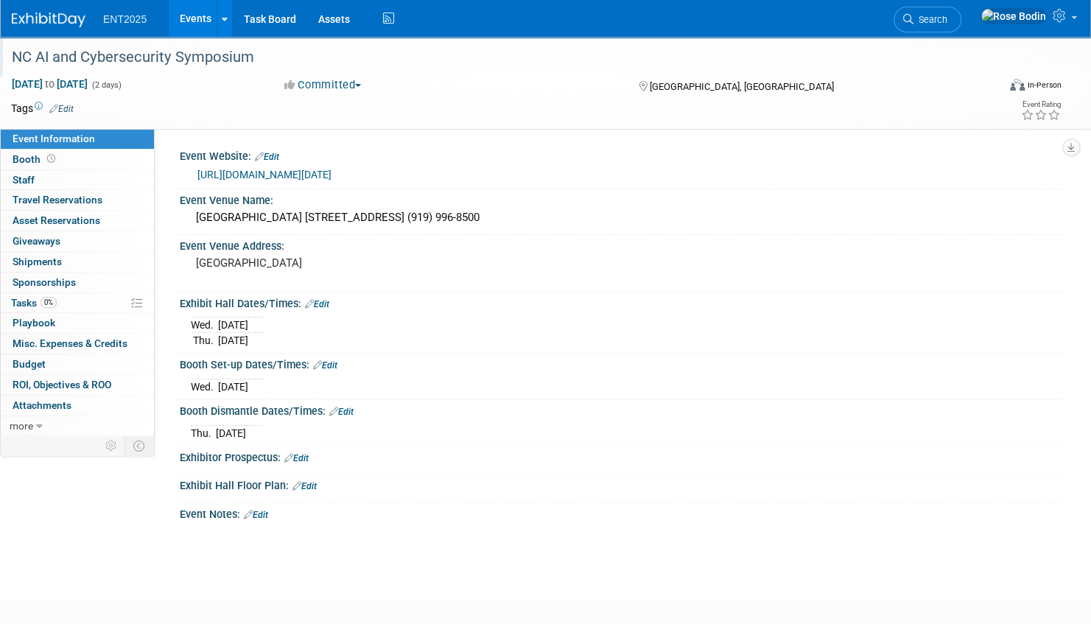
click at [258, 63] on div "NC AI and Cybersecurity Symposium" at bounding box center [490, 57] width 966 height 27
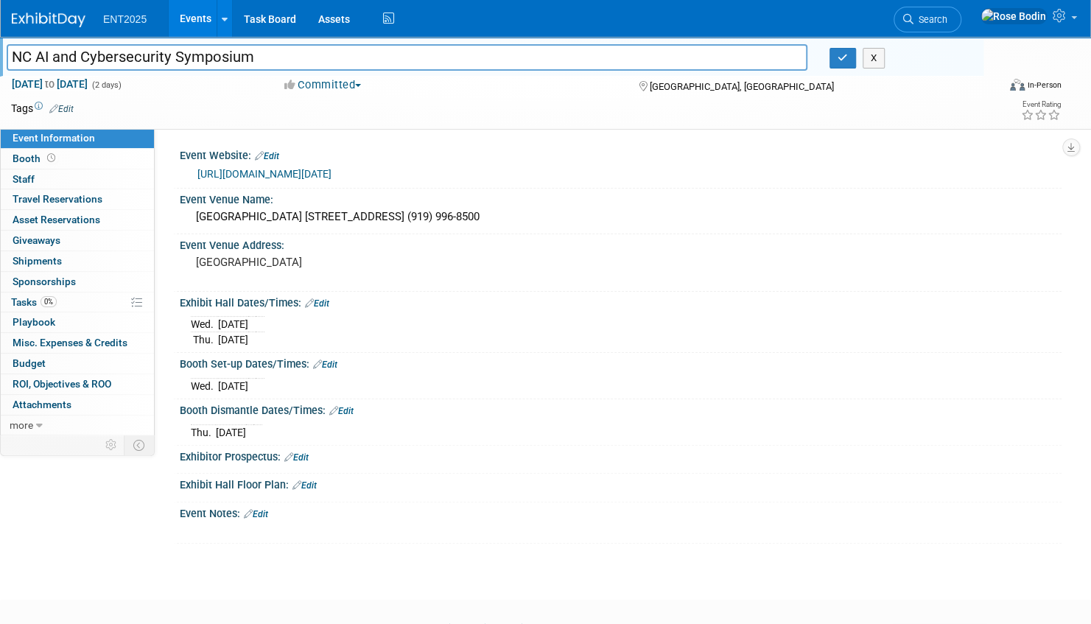
drag, startPoint x: 119, startPoint y: 60, endPoint x: 8, endPoint y: 60, distance: 111.2
click at [8, 60] on input "NC AI and Cybersecurity Symposium" at bounding box center [407, 57] width 801 height 26
click at [838, 57] on icon "button" at bounding box center [843, 58] width 10 height 10
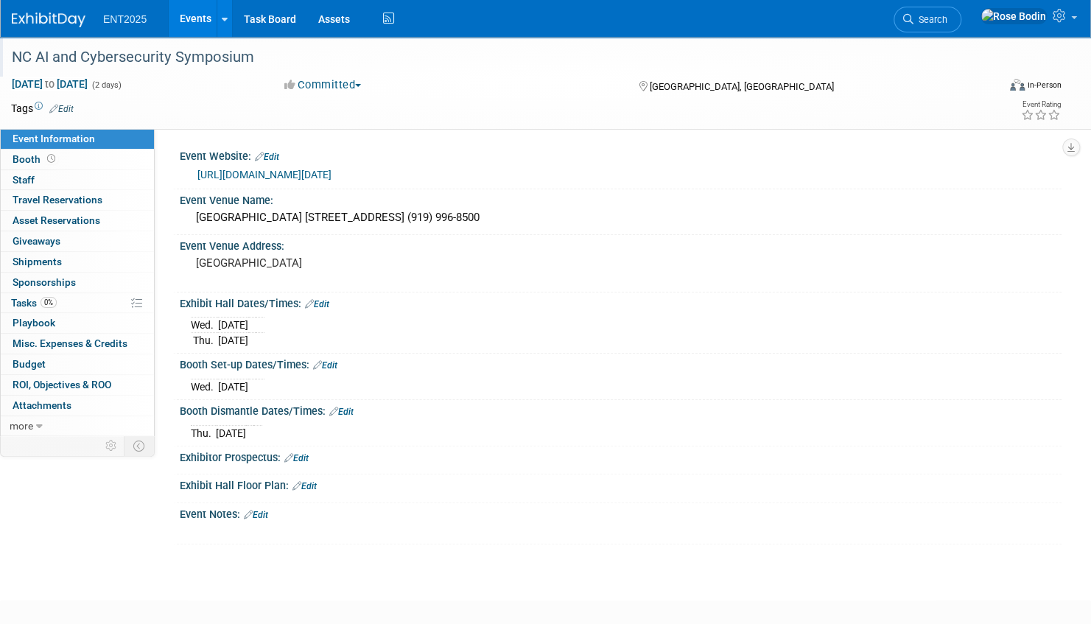
click at [202, 21] on link "Events" at bounding box center [196, 18] width 54 height 37
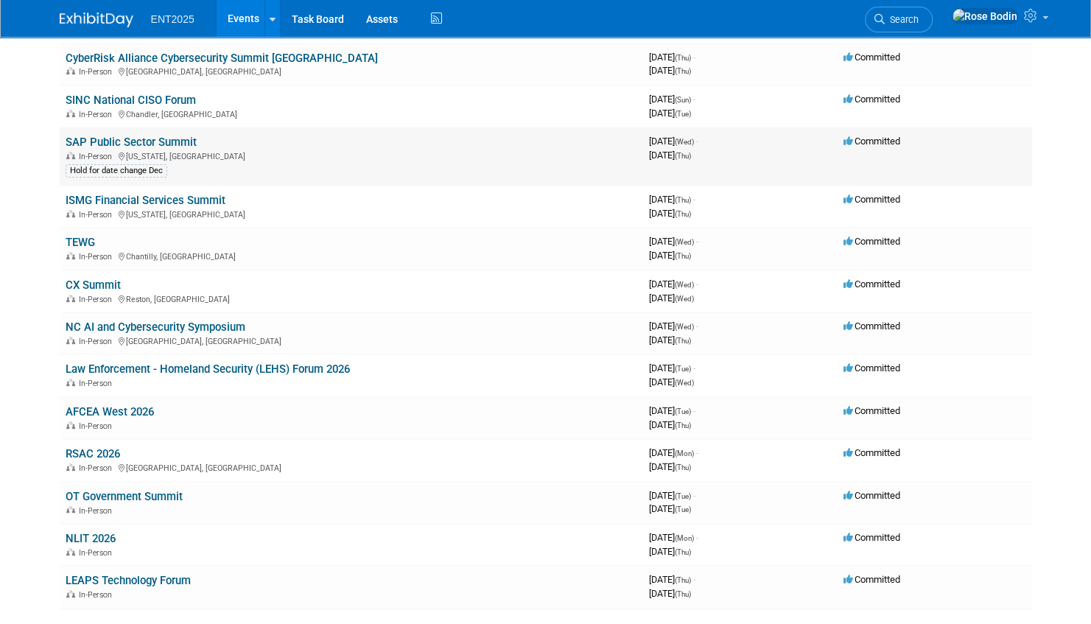
scroll to position [221, 0]
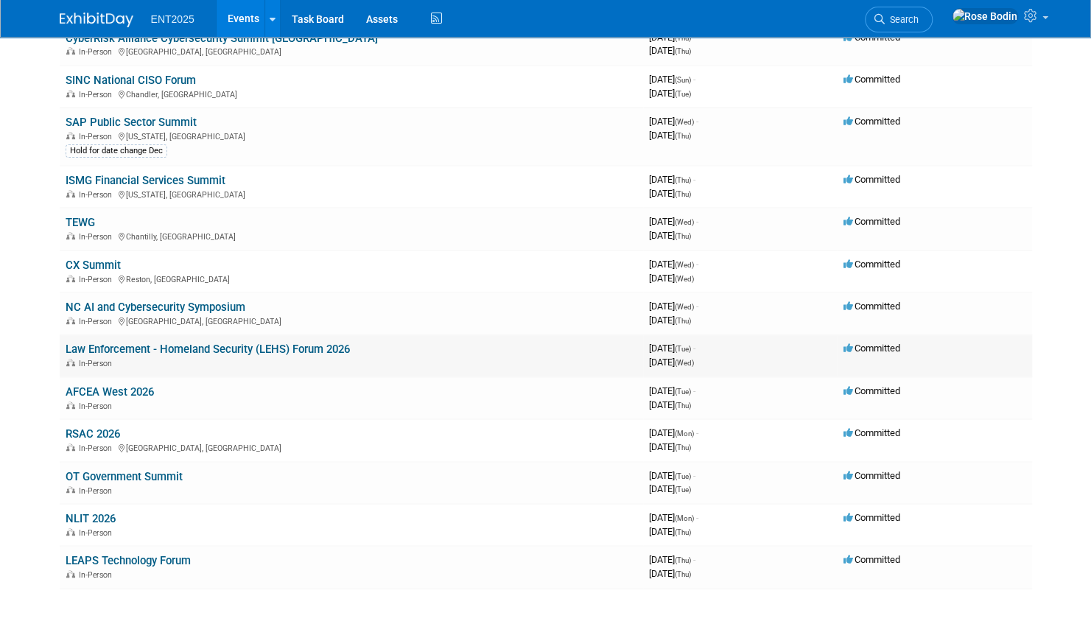
click at [308, 344] on link "Law Enforcement - Homeland Security (LEHS) Forum 2026" at bounding box center [208, 349] width 284 height 13
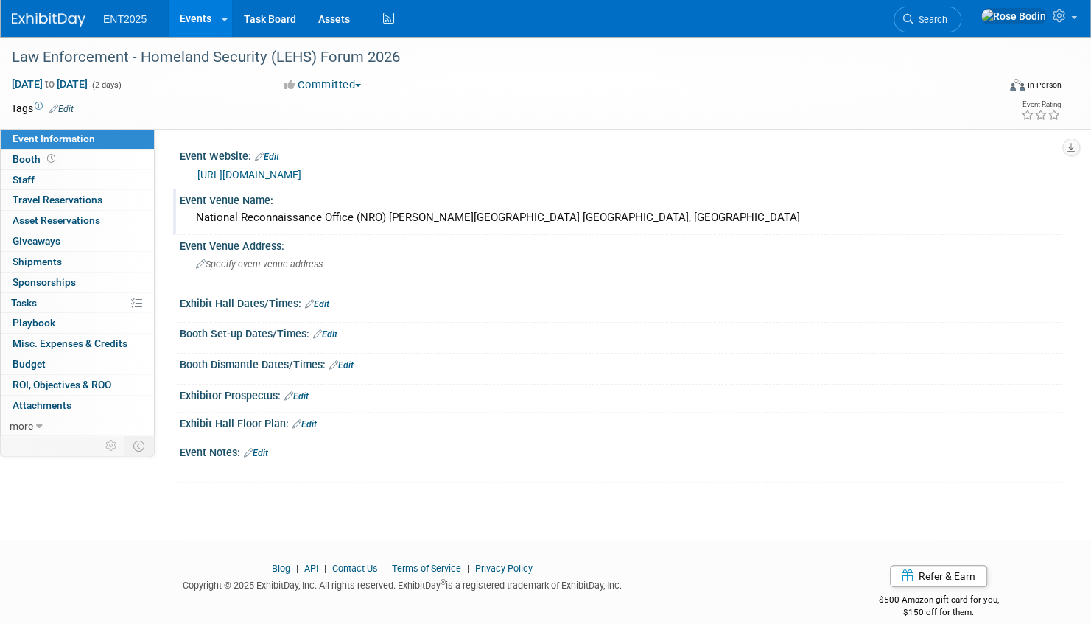
click at [508, 228] on div "National Reconnaissance Office (NRO) JD Hill Conference Center Chantilly, VA" at bounding box center [621, 217] width 860 height 23
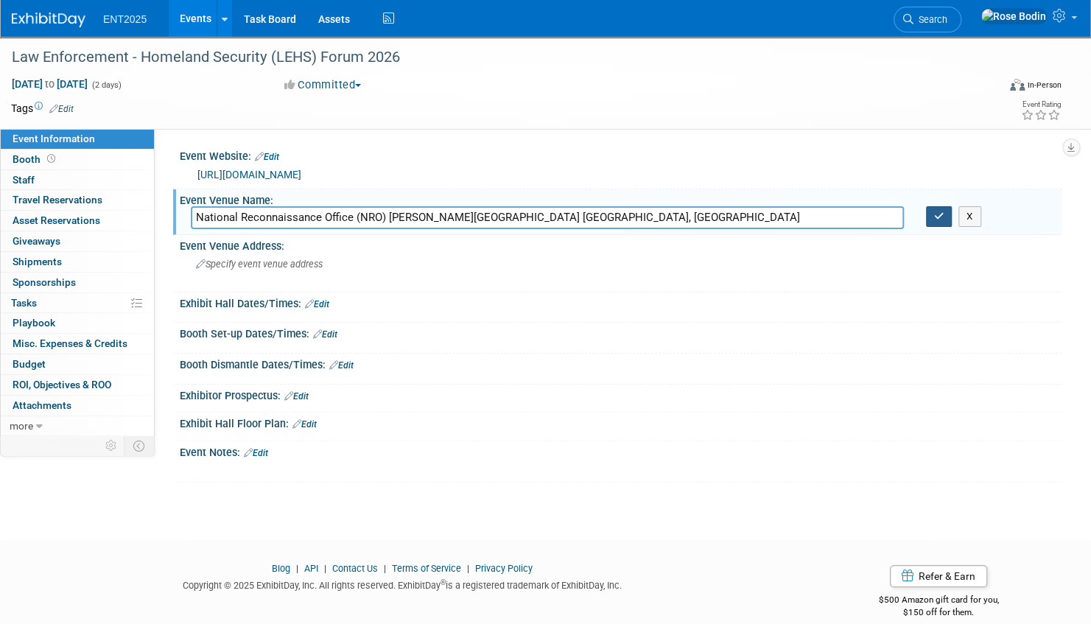
click at [938, 220] on icon "button" at bounding box center [939, 216] width 10 height 10
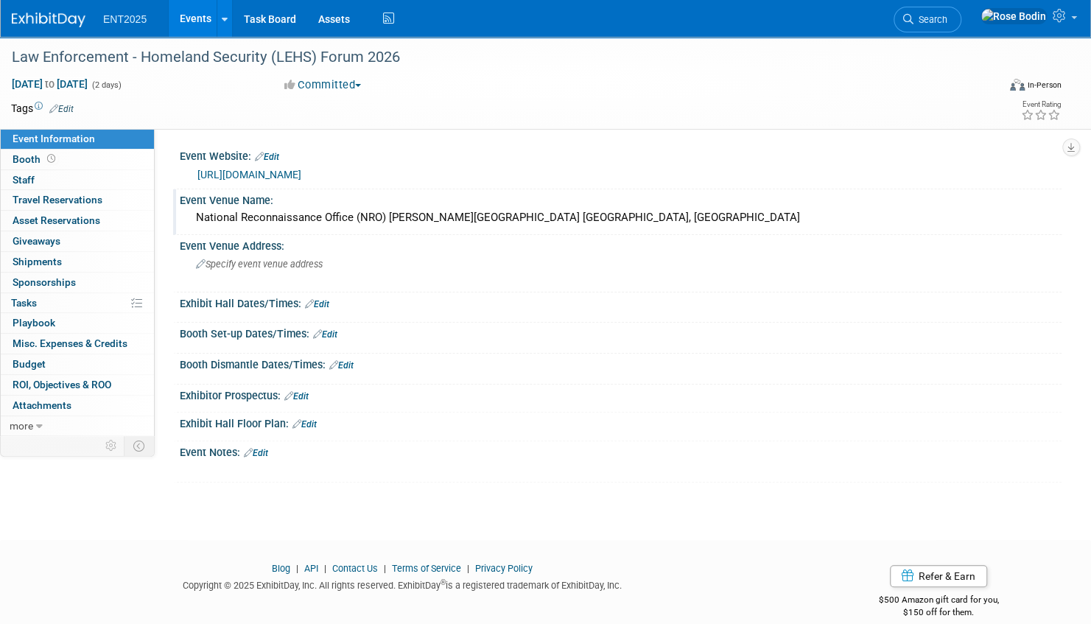
click at [206, 16] on link "Events" at bounding box center [196, 18] width 54 height 37
